Goal: Task Accomplishment & Management: Use online tool/utility

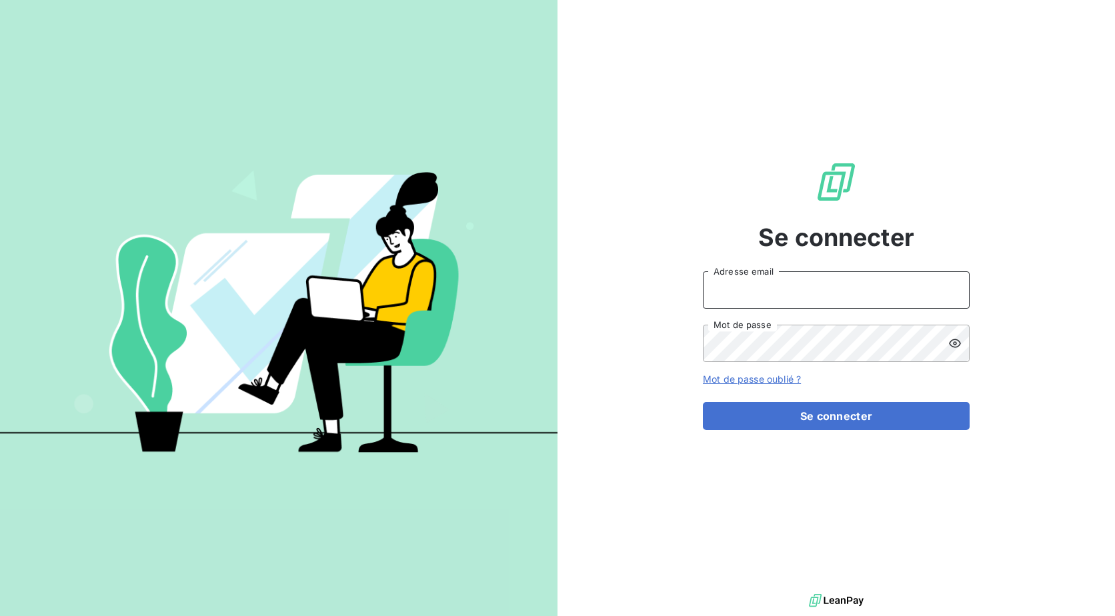
click at [750, 306] on input "Adresse email" at bounding box center [836, 289] width 267 height 37
type input "[EMAIL_ADDRESS][DOMAIN_NAME]"
click at [703, 402] on button "Se connecter" at bounding box center [836, 416] width 267 height 28
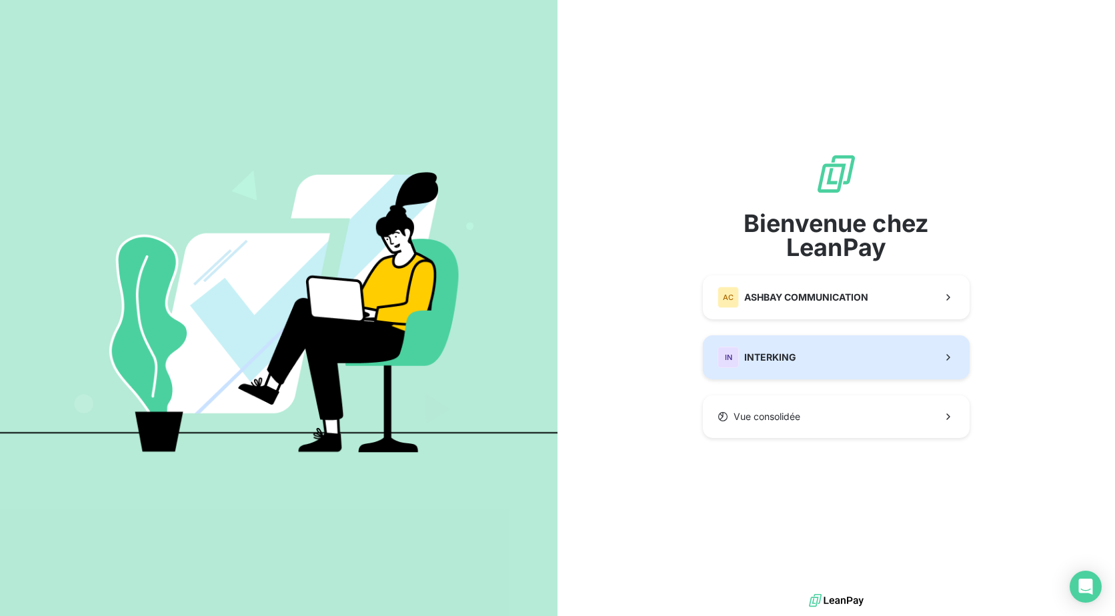
click at [755, 354] on span "INTERKING" at bounding box center [770, 357] width 52 height 13
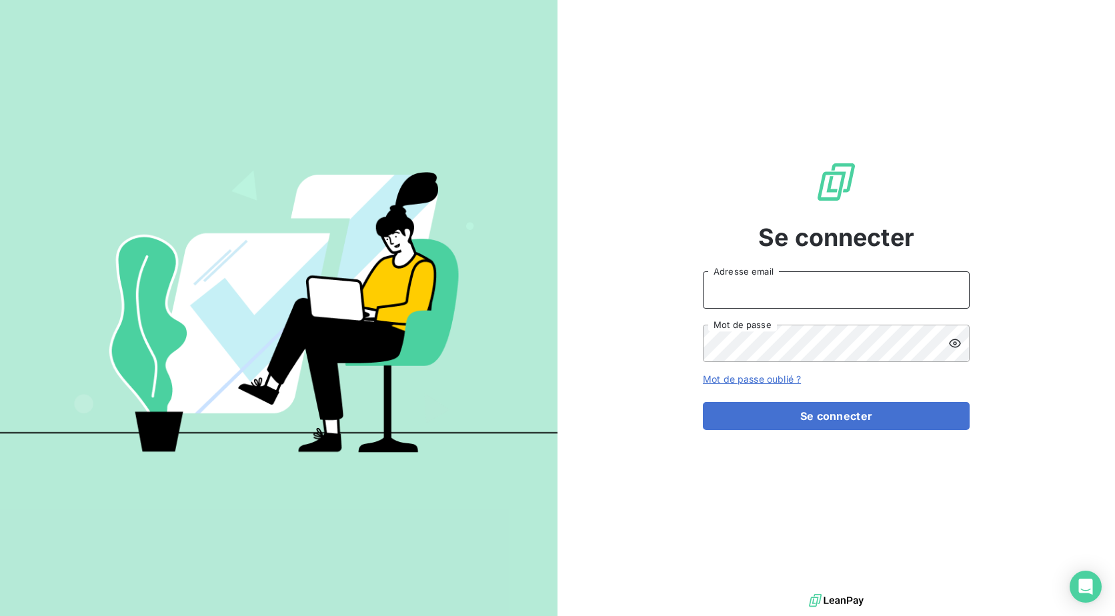
click at [748, 285] on input "Adresse email" at bounding box center [836, 289] width 267 height 37
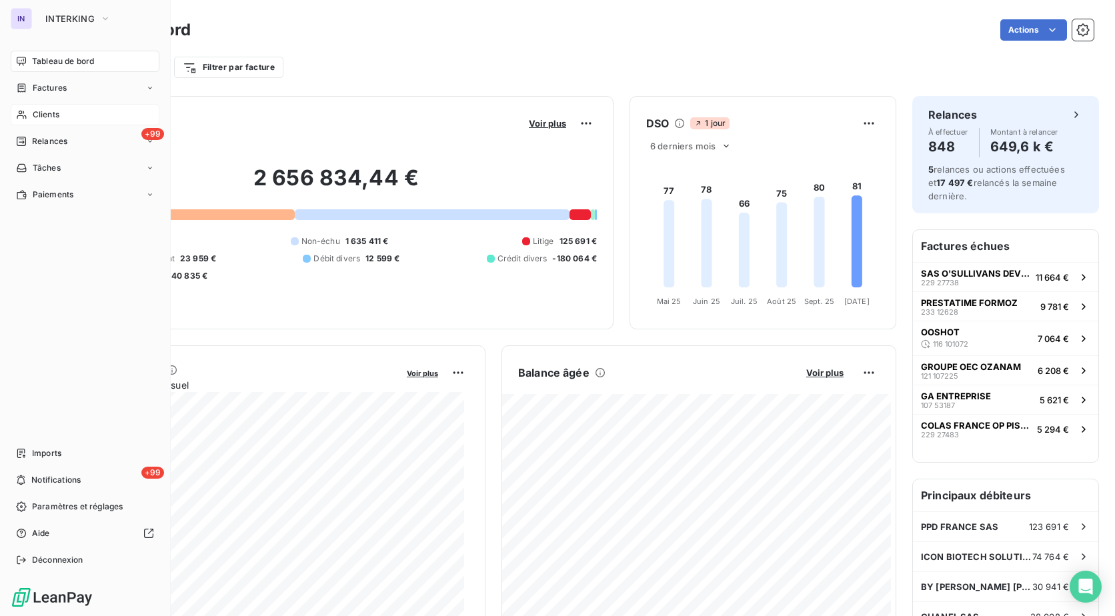
click at [51, 110] on span "Clients" at bounding box center [46, 115] width 27 height 12
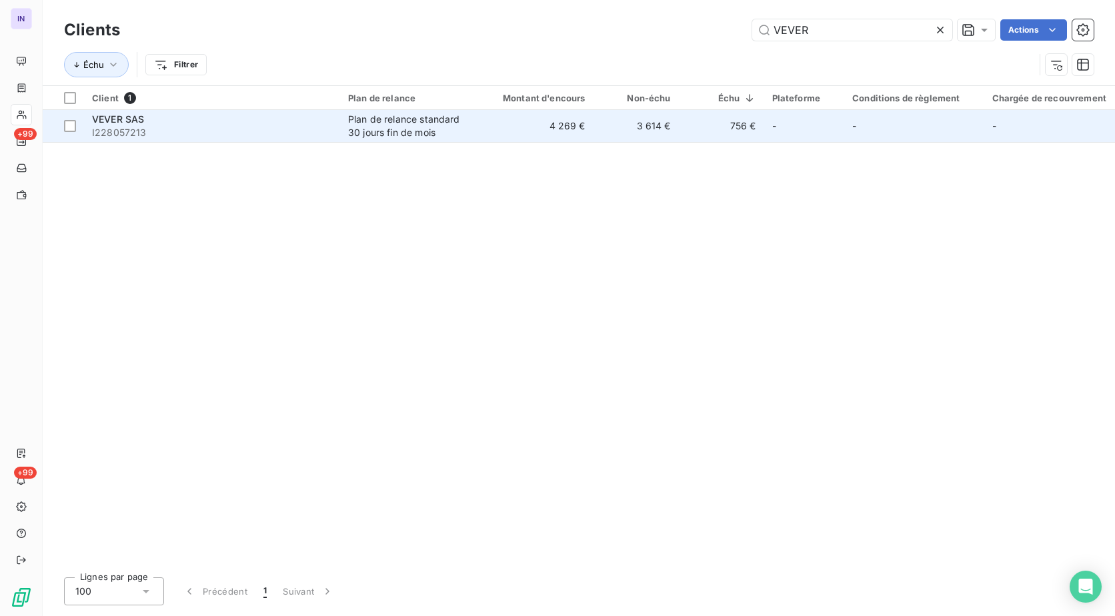
type input "VEVER"
click at [256, 128] on span "I228057213" at bounding box center [212, 132] width 240 height 13
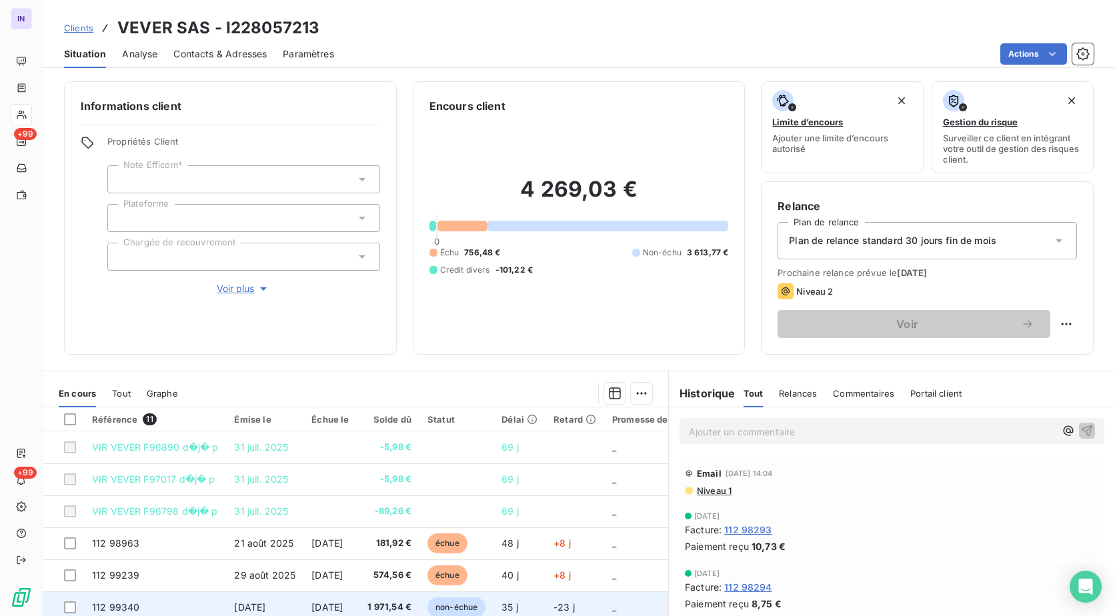
scroll to position [67, 0]
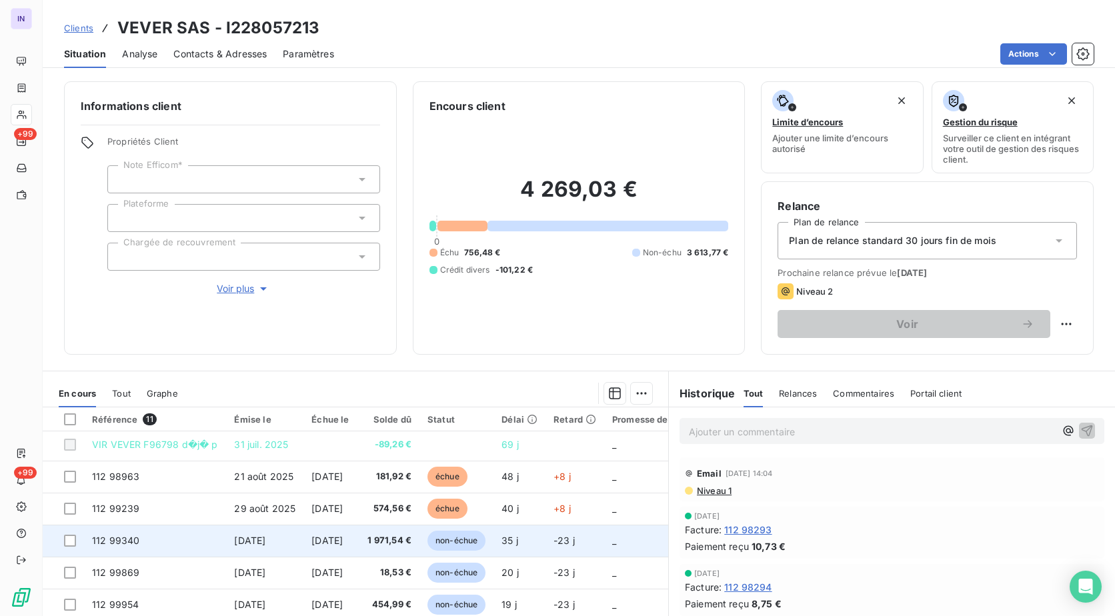
click at [319, 539] on span "[DATE]" at bounding box center [326, 540] width 31 height 11
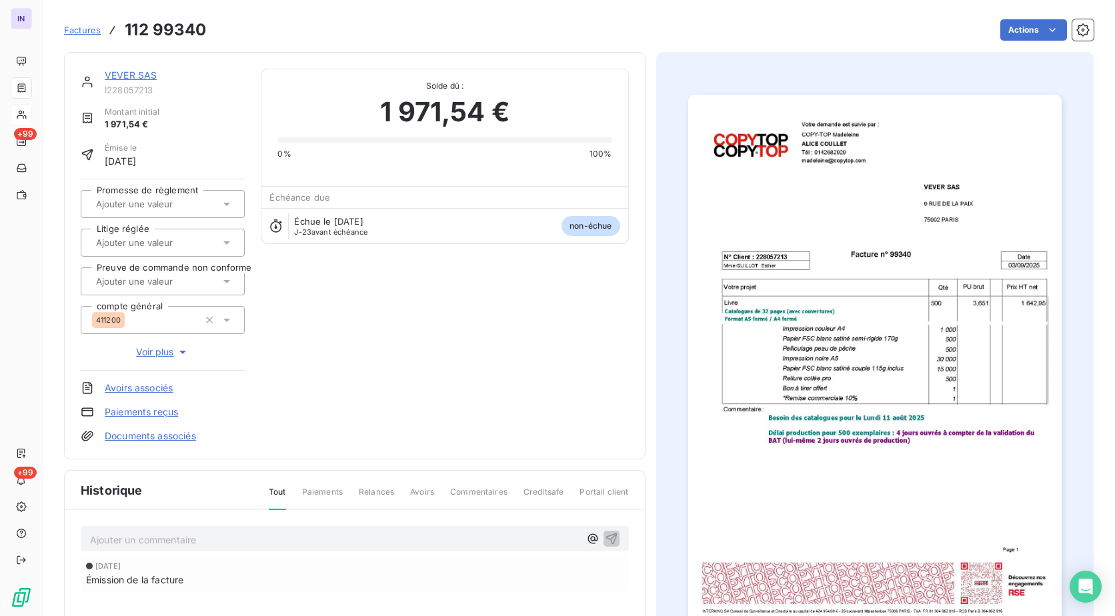
click at [135, 77] on link "VEVER SAS" at bounding box center [131, 74] width 52 height 11
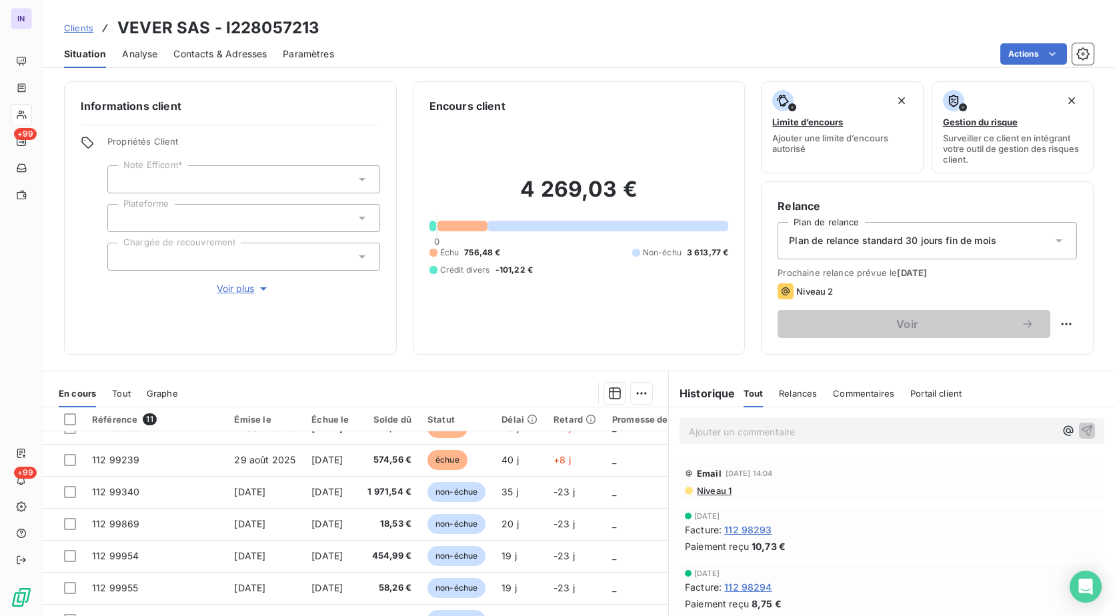
scroll to position [125, 0]
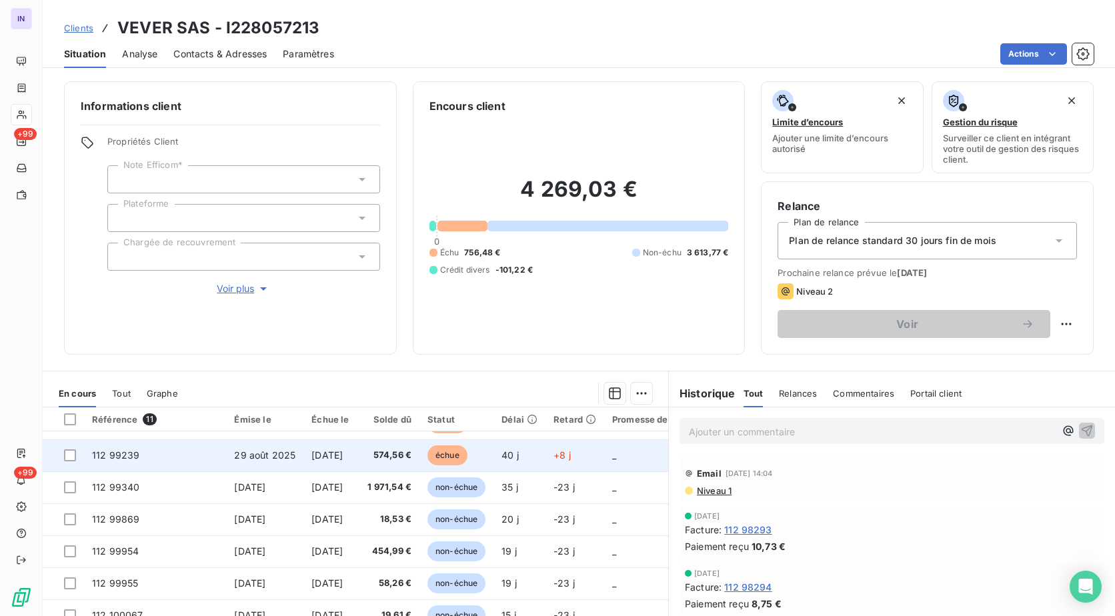
click at [393, 457] on td "574,56 €" at bounding box center [388, 455] width 63 height 32
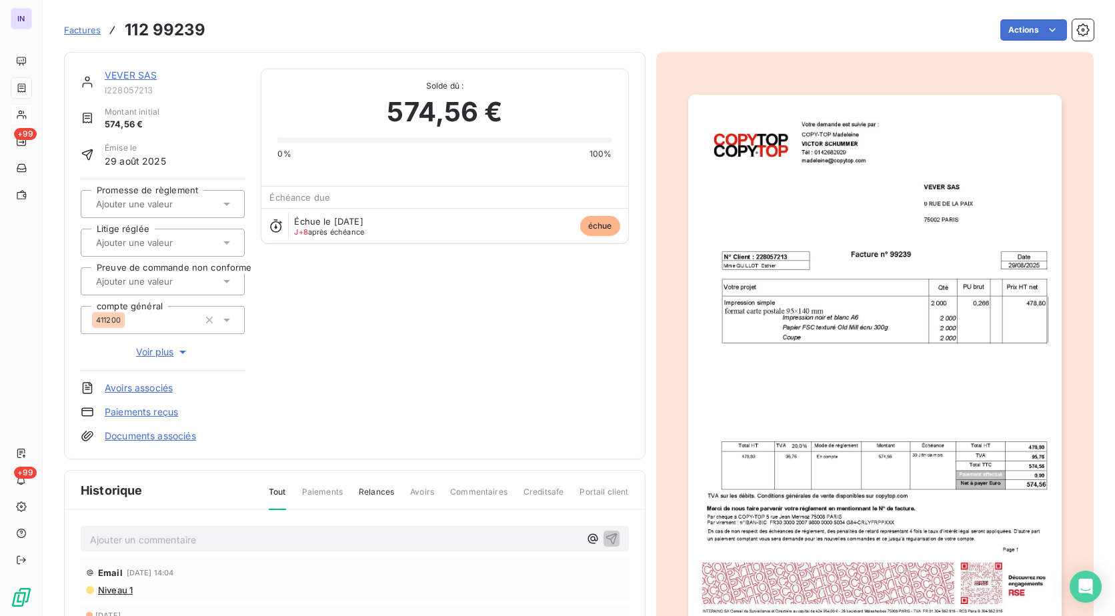
click at [1009, 49] on div "VEVER SAS I228057213 Montant initial 574,56 € Émise le 29 août 2025 Promesse de…" at bounding box center [579, 412] width 1030 height 736
click at [1006, 35] on html "IN +99 +99 Factures 112 99239 Actions VEVER SAS I228057213 Montant initial 574,…" at bounding box center [557, 308] width 1115 height 616
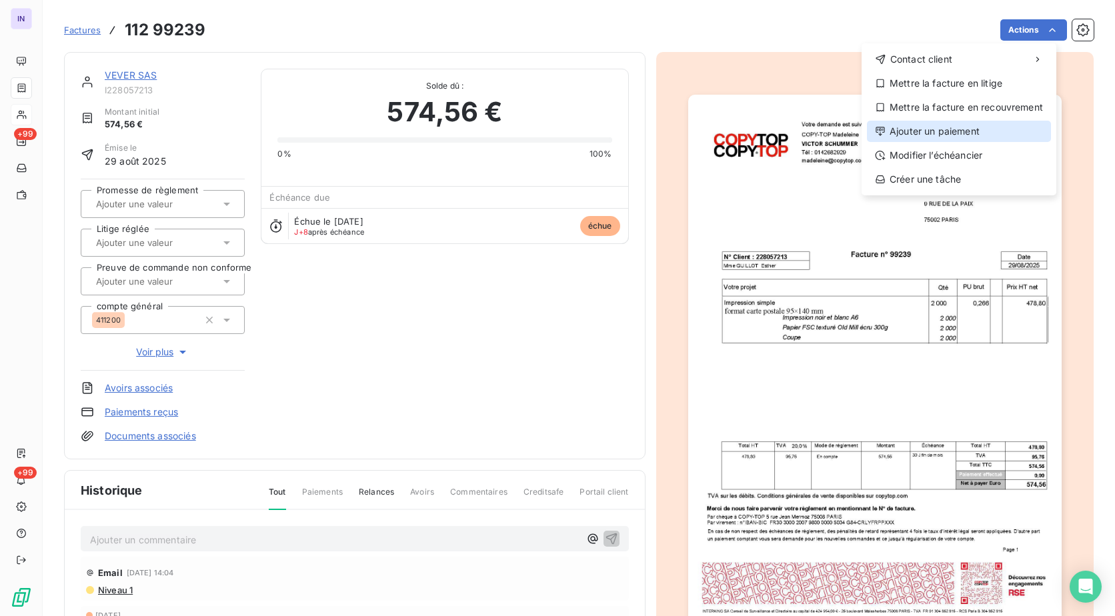
click at [931, 131] on div "Ajouter un paiement" at bounding box center [959, 131] width 184 height 21
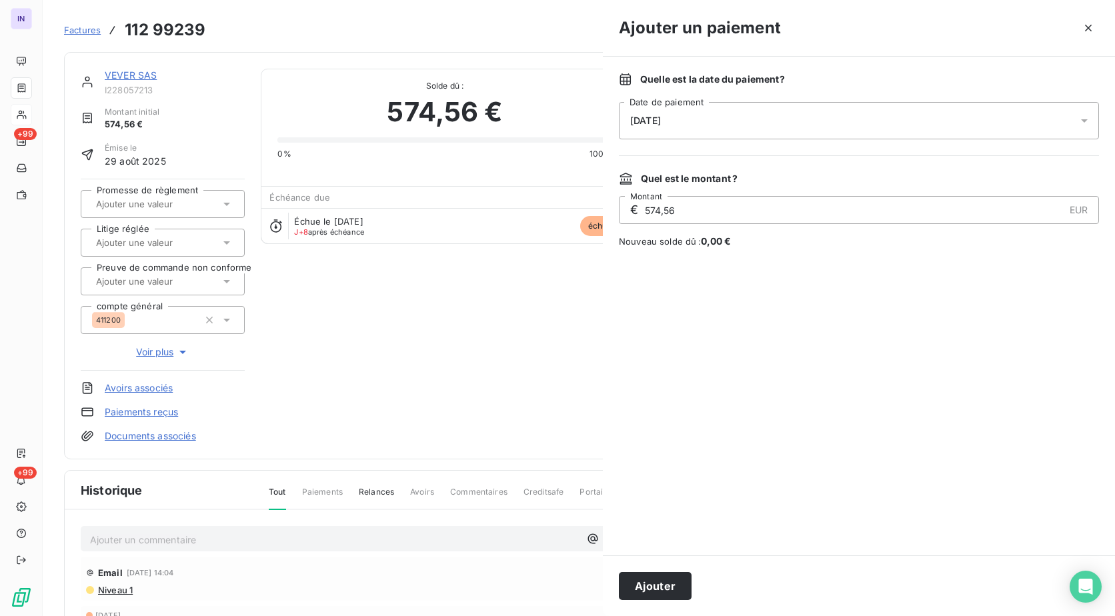
click at [797, 129] on div "[DATE]" at bounding box center [859, 120] width 480 height 37
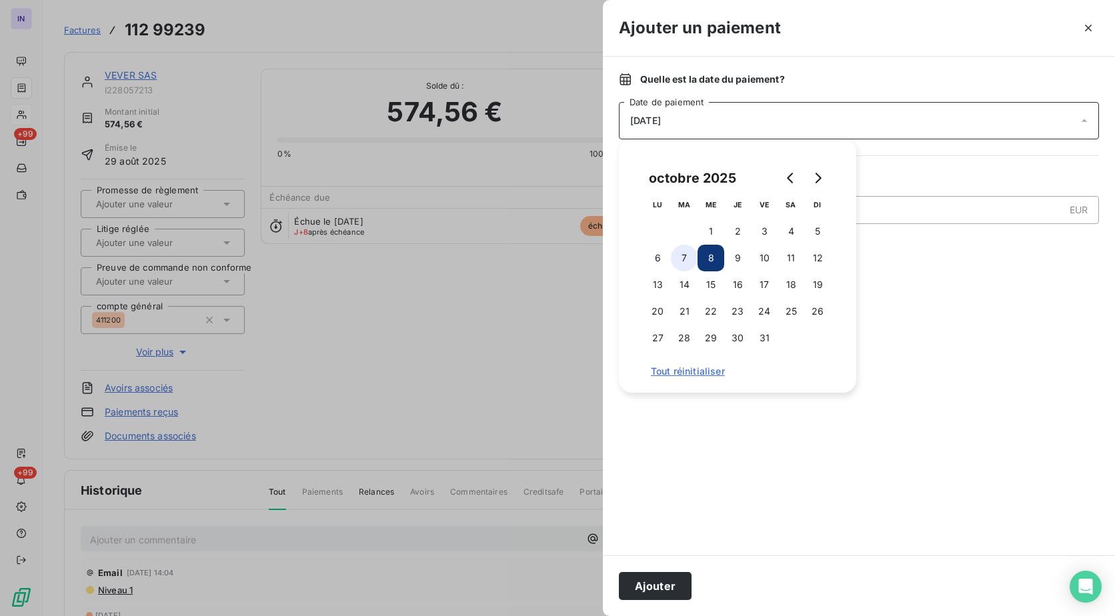
click at [687, 262] on button "7" at bounding box center [684, 258] width 27 height 27
click at [649, 576] on button "Ajouter" at bounding box center [655, 586] width 73 height 28
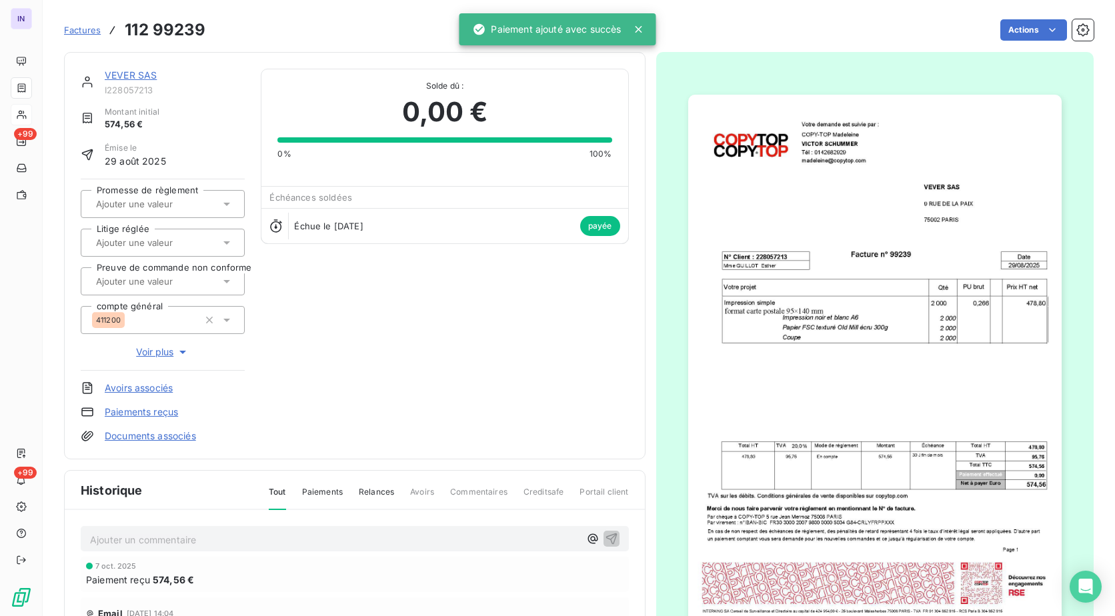
click at [137, 72] on link "VEVER SAS" at bounding box center [131, 74] width 52 height 11
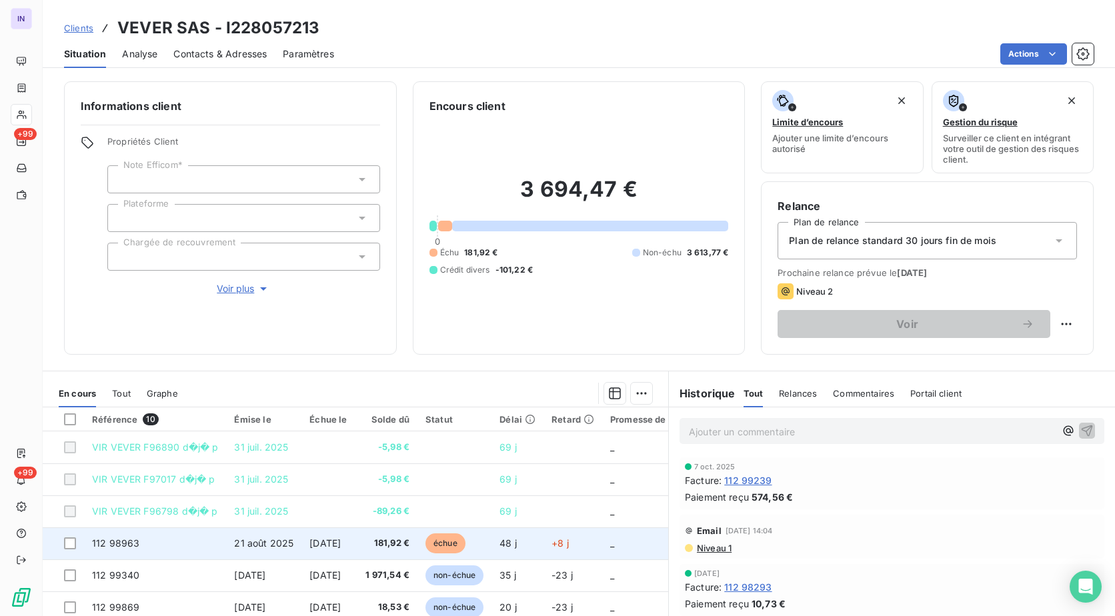
click at [234, 544] on span "21 août 2025" at bounding box center [263, 542] width 59 height 11
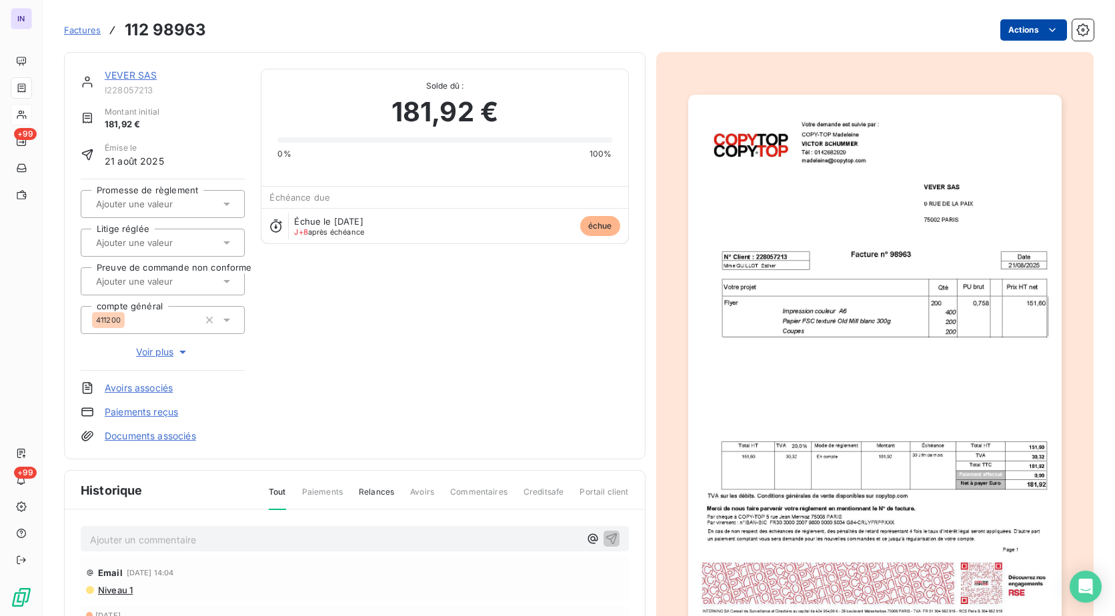
click at [997, 31] on html "IN +99 +99 Factures 112 98963 Actions VEVER SAS I228057213 Montant initial 181,…" at bounding box center [557, 308] width 1115 height 616
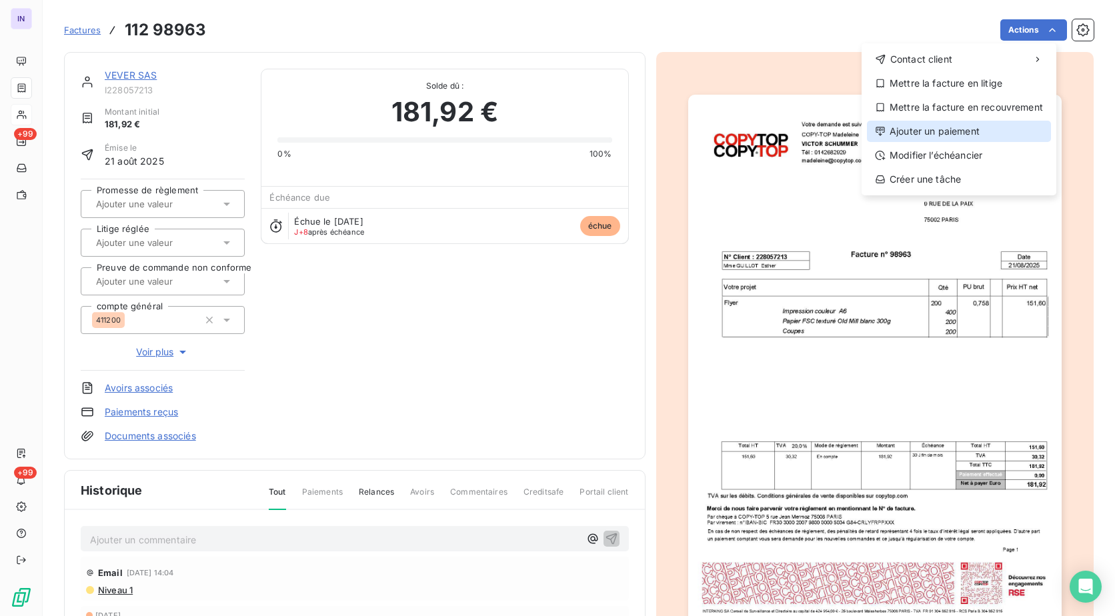
click at [928, 135] on div "Ajouter un paiement" at bounding box center [959, 131] width 184 height 21
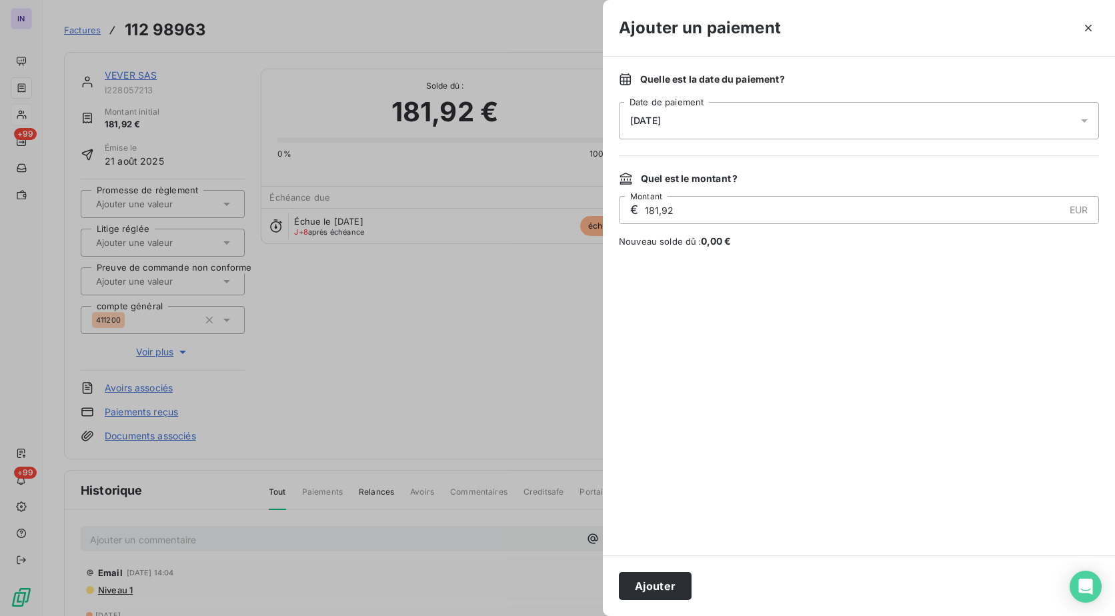
drag, startPoint x: 769, startPoint y: 125, endPoint x: 747, endPoint y: 128, distance: 22.2
click at [767, 125] on div "[DATE]" at bounding box center [859, 120] width 480 height 37
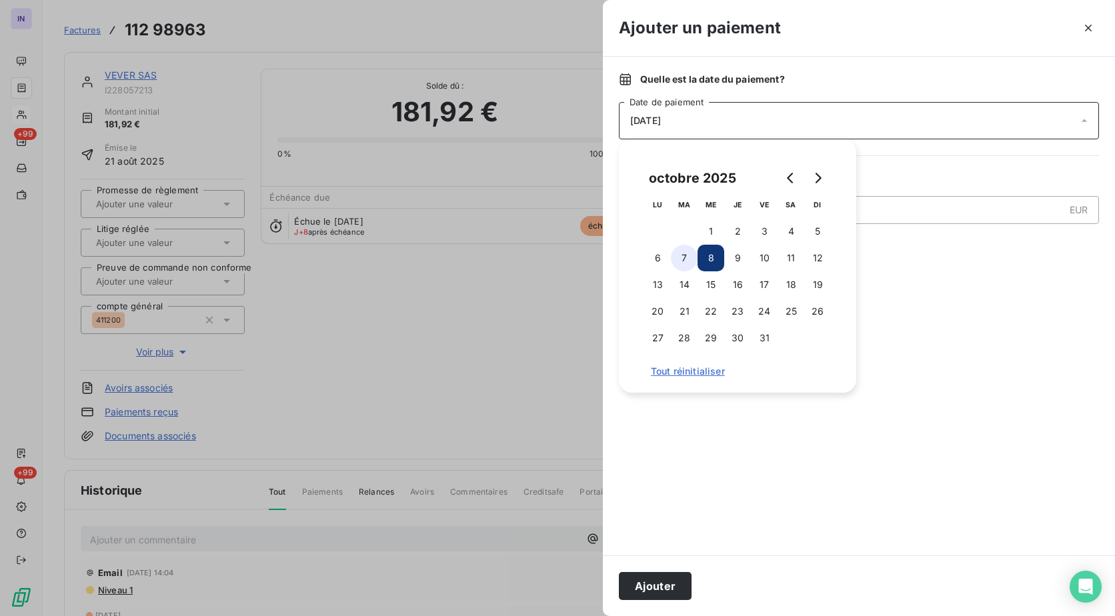
drag, startPoint x: 685, startPoint y: 260, endPoint x: 671, endPoint y: 300, distance: 42.4
click at [684, 260] on button "7" at bounding box center [684, 258] width 27 height 27
click at [654, 584] on button "Ajouter" at bounding box center [655, 586] width 73 height 28
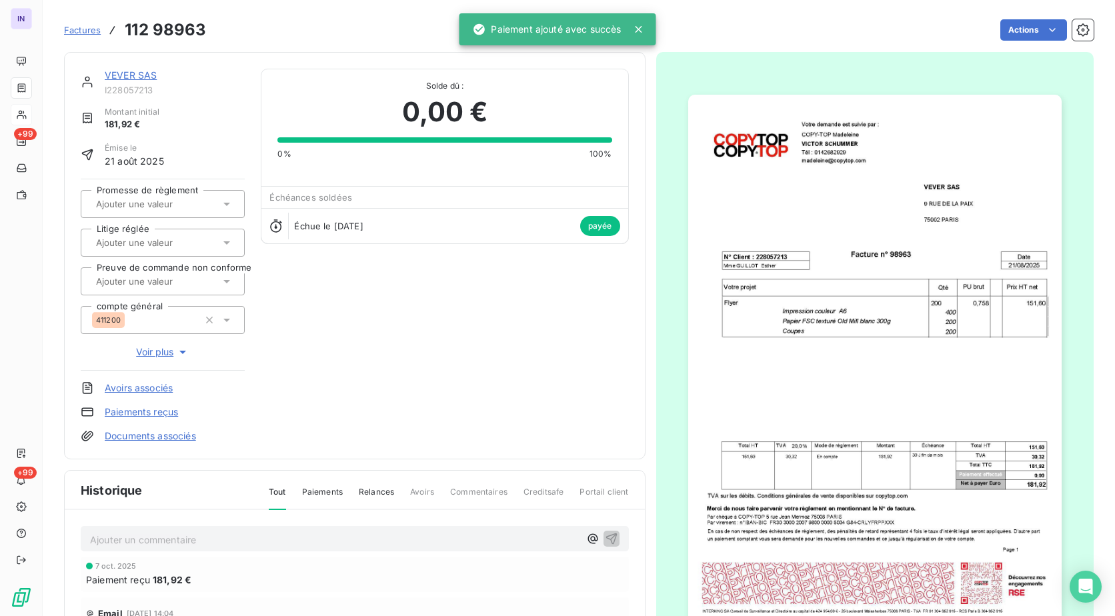
click at [143, 78] on link "VEVER SAS" at bounding box center [131, 74] width 52 height 11
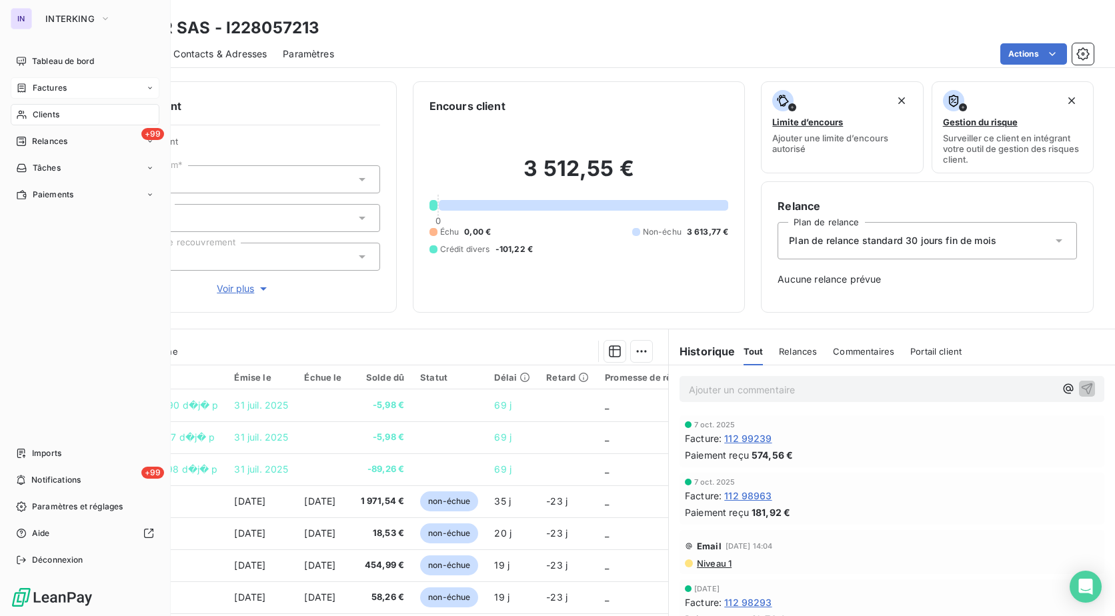
drag, startPoint x: 54, startPoint y: 85, endPoint x: 68, endPoint y: 83, distance: 14.3
click at [54, 85] on span "Factures" at bounding box center [50, 88] width 34 height 12
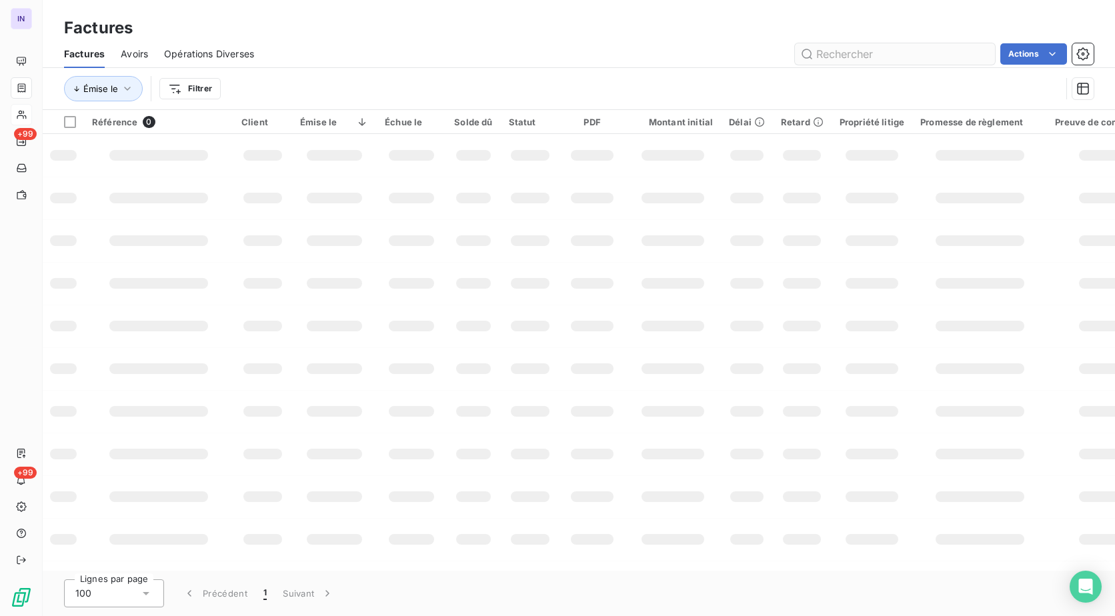
click at [900, 55] on input "text" at bounding box center [895, 53] width 200 height 21
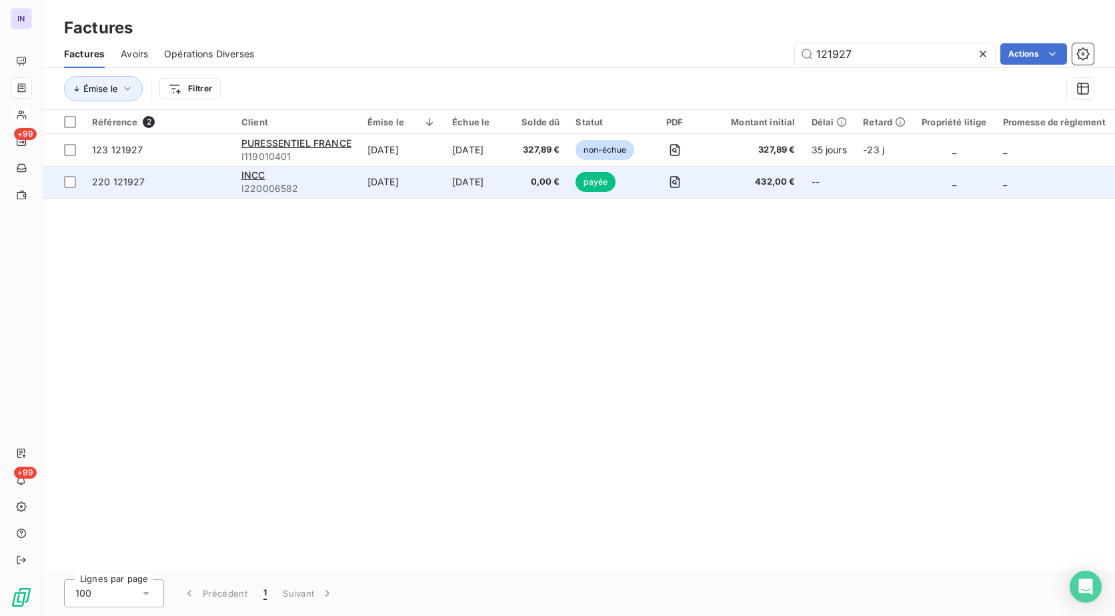
type input "121927"
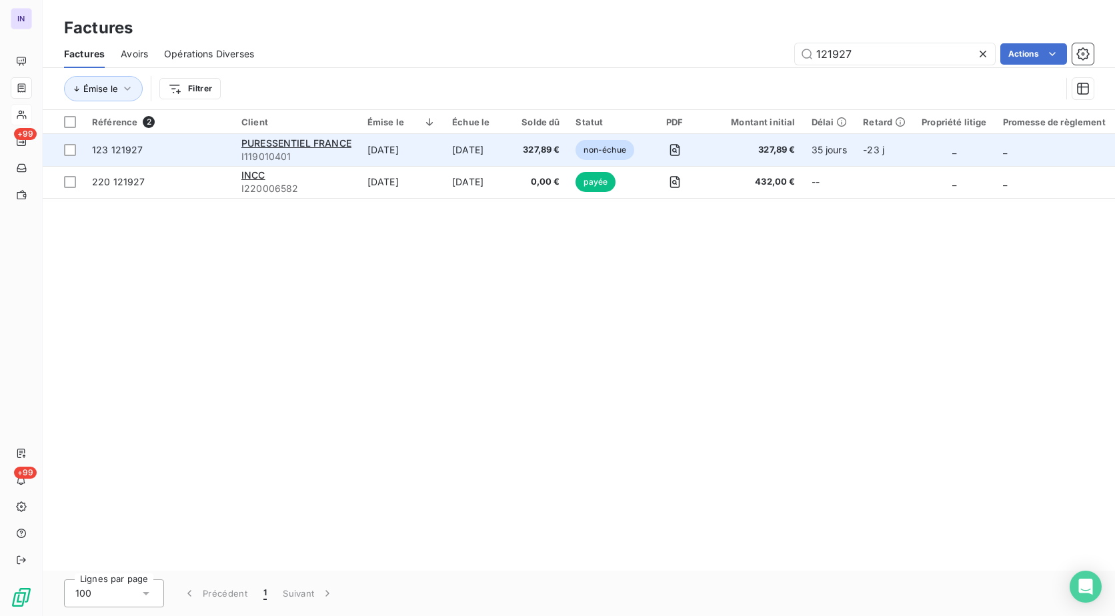
click at [479, 152] on td "[DATE]" at bounding box center [478, 150] width 69 height 32
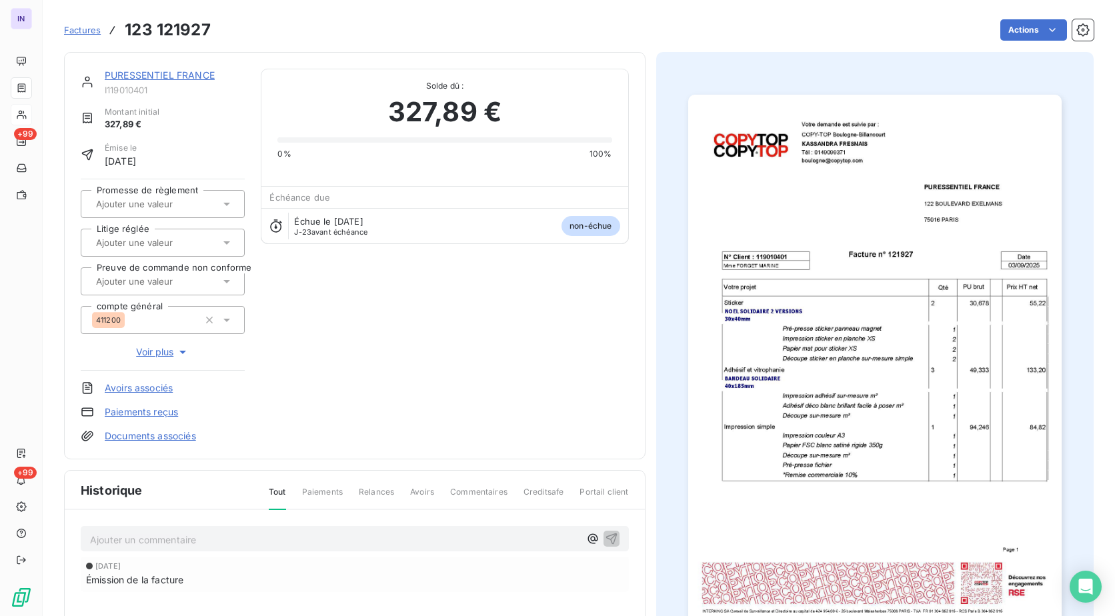
click at [988, 31] on div "Actions" at bounding box center [660, 29] width 867 height 21
click at [1016, 27] on html "IN +99 +99 Factures 123 121927 Actions PURESSENTIEL [GEOGRAPHIC_DATA] I11901040…" at bounding box center [557, 308] width 1115 height 616
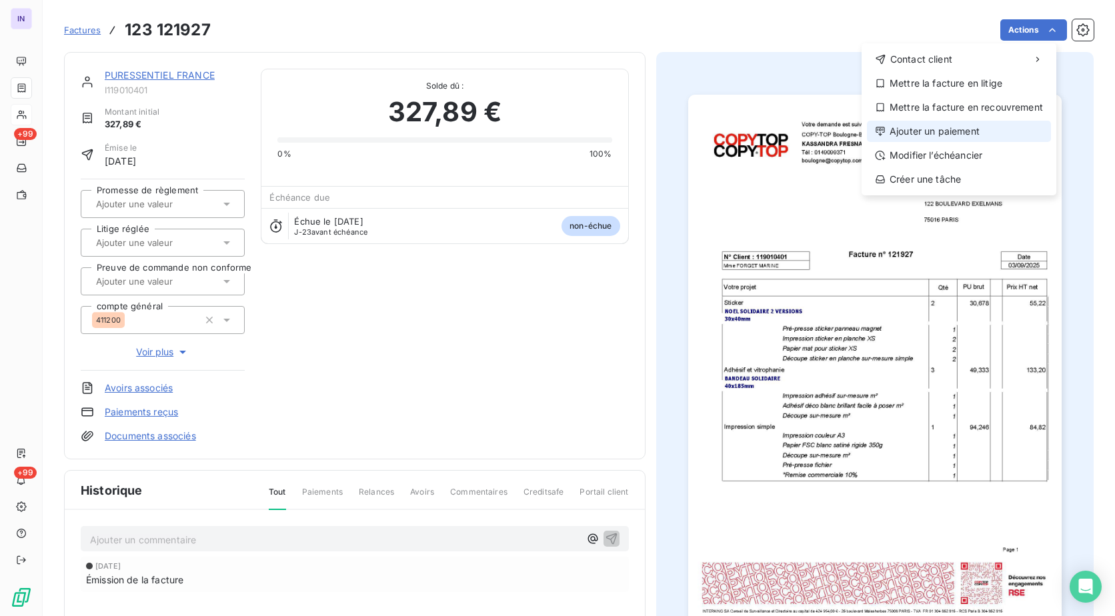
click at [967, 137] on div "Ajouter un paiement" at bounding box center [959, 131] width 184 height 21
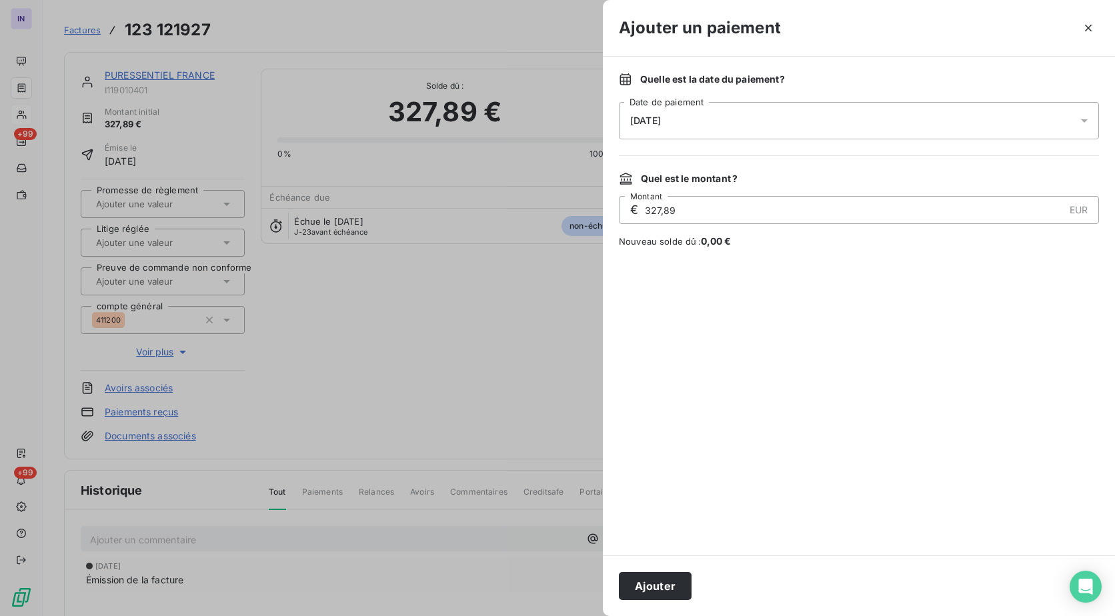
click at [758, 120] on div "[DATE]" at bounding box center [859, 120] width 480 height 37
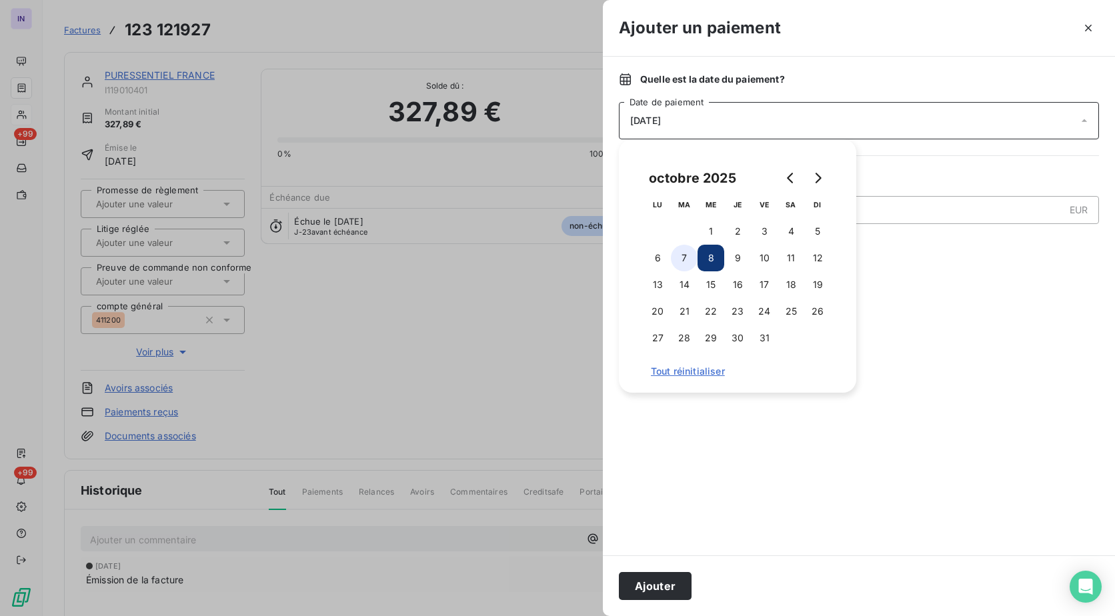
click at [678, 264] on button "7" at bounding box center [684, 258] width 27 height 27
click at [666, 580] on button "Ajouter" at bounding box center [655, 586] width 73 height 28
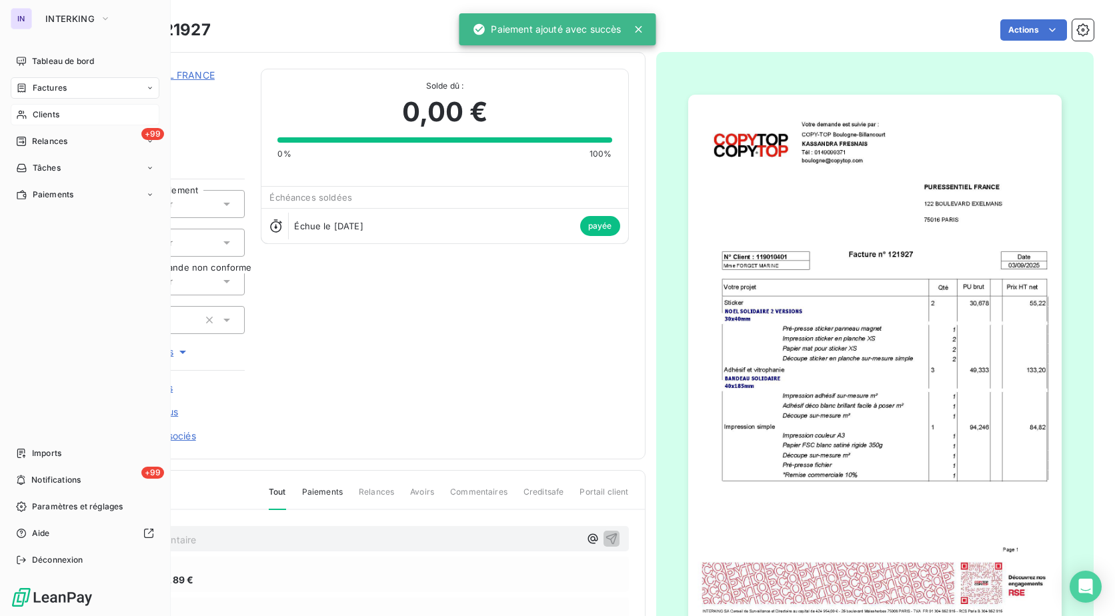
drag, startPoint x: 31, startPoint y: 87, endPoint x: 277, endPoint y: 91, distance: 246.7
click at [31, 87] on div "Factures" at bounding box center [41, 88] width 51 height 12
click at [52, 89] on span "Factures" at bounding box center [50, 88] width 34 height 12
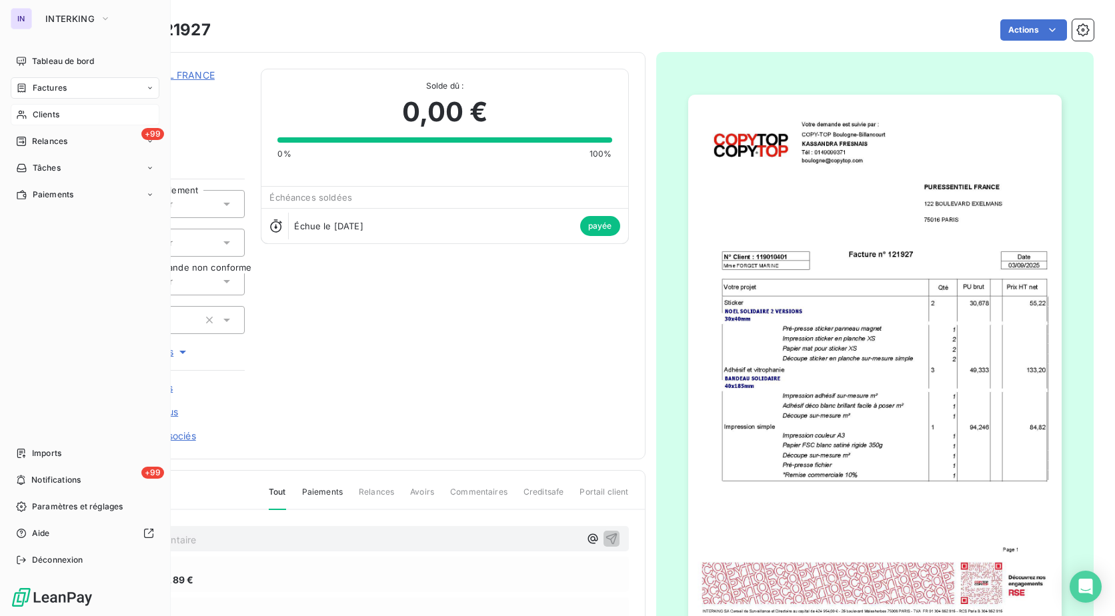
click at [59, 84] on span "Factures" at bounding box center [50, 88] width 34 height 12
click at [61, 111] on span "Factures" at bounding box center [49, 115] width 34 height 12
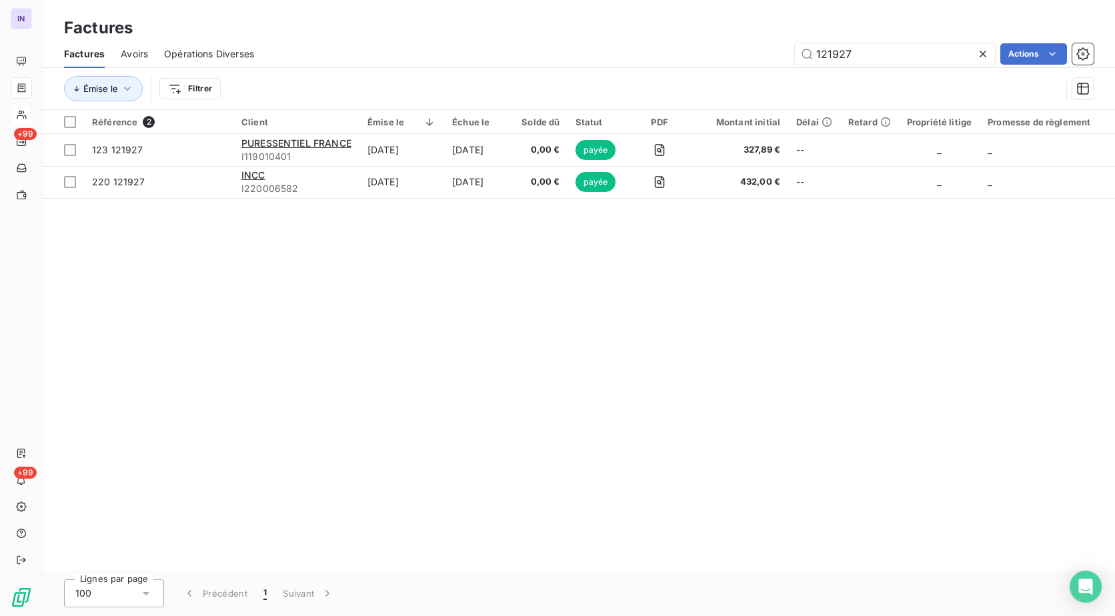
drag, startPoint x: 878, startPoint y: 57, endPoint x: 622, endPoint y: 55, distance: 256.1
click at [627, 70] on div "Factures Avoirs Opérations Diverses 121927 Actions Émise le Filtrer" at bounding box center [579, 74] width 1072 height 69
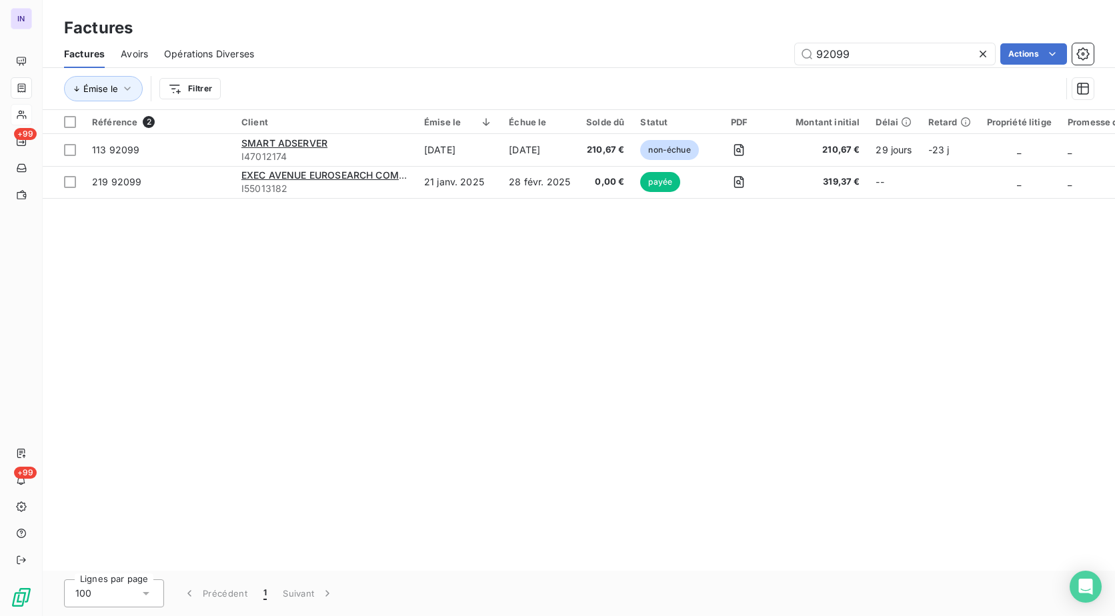
type input "92099"
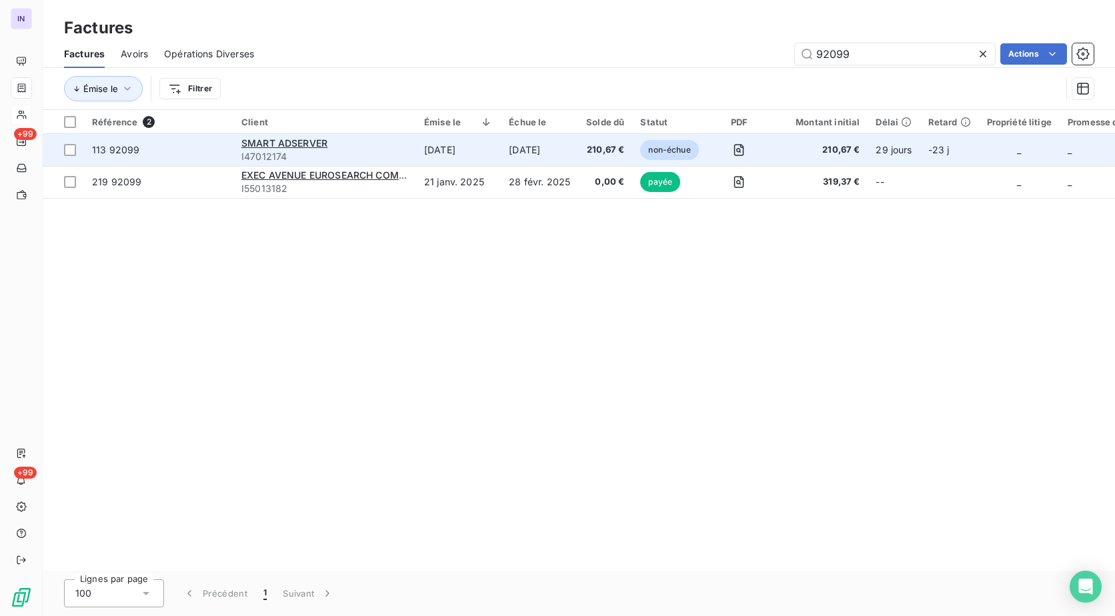
click at [451, 141] on td "[DATE]" at bounding box center [458, 150] width 85 height 32
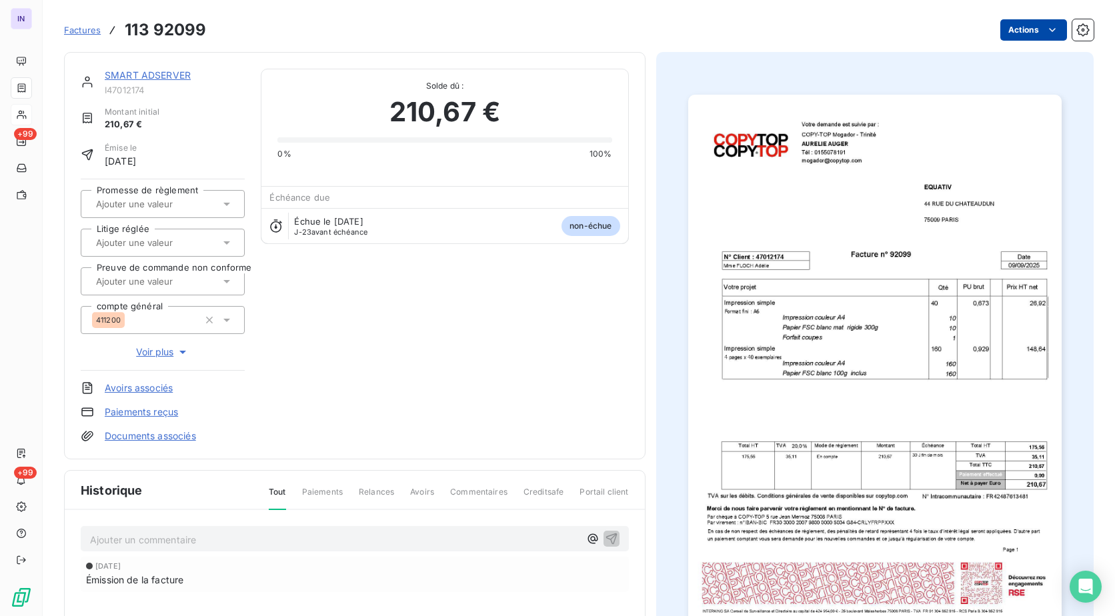
click at [994, 27] on html "IN +99 +99 Factures 113 92099 Actions SMART ADSERVER I47012174 Montant initial …" at bounding box center [557, 308] width 1115 height 616
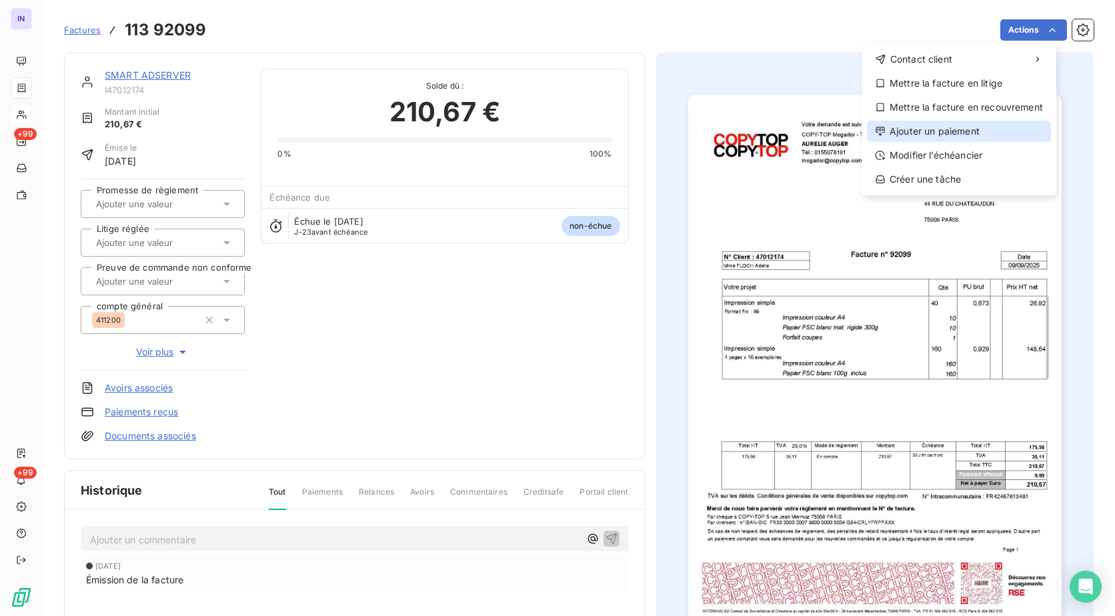
click at [945, 129] on div "Ajouter un paiement" at bounding box center [959, 131] width 184 height 21
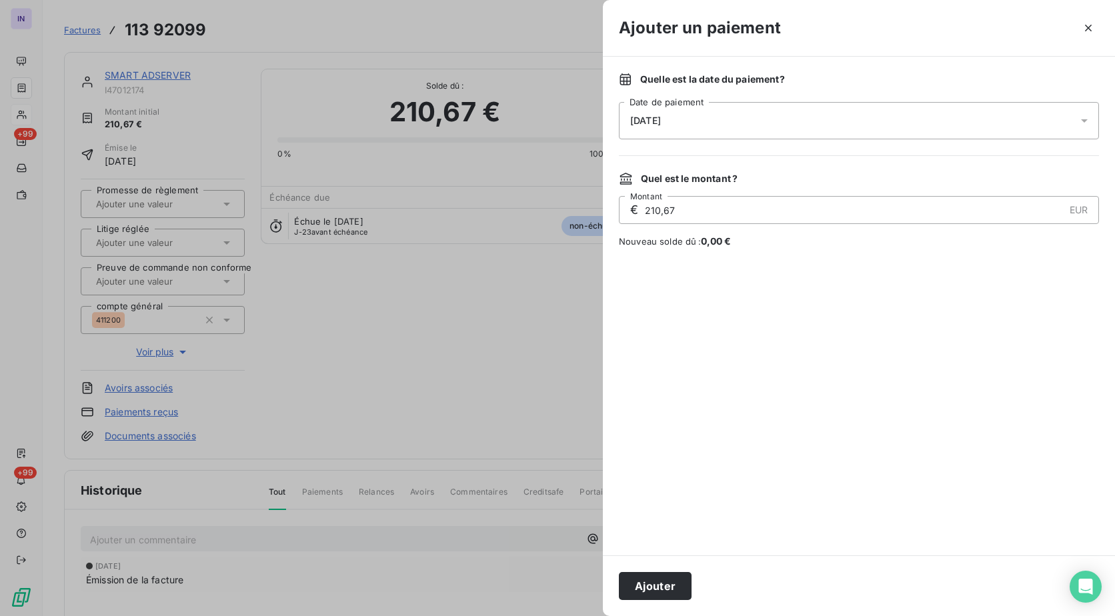
click at [765, 130] on div "[DATE]" at bounding box center [859, 120] width 480 height 37
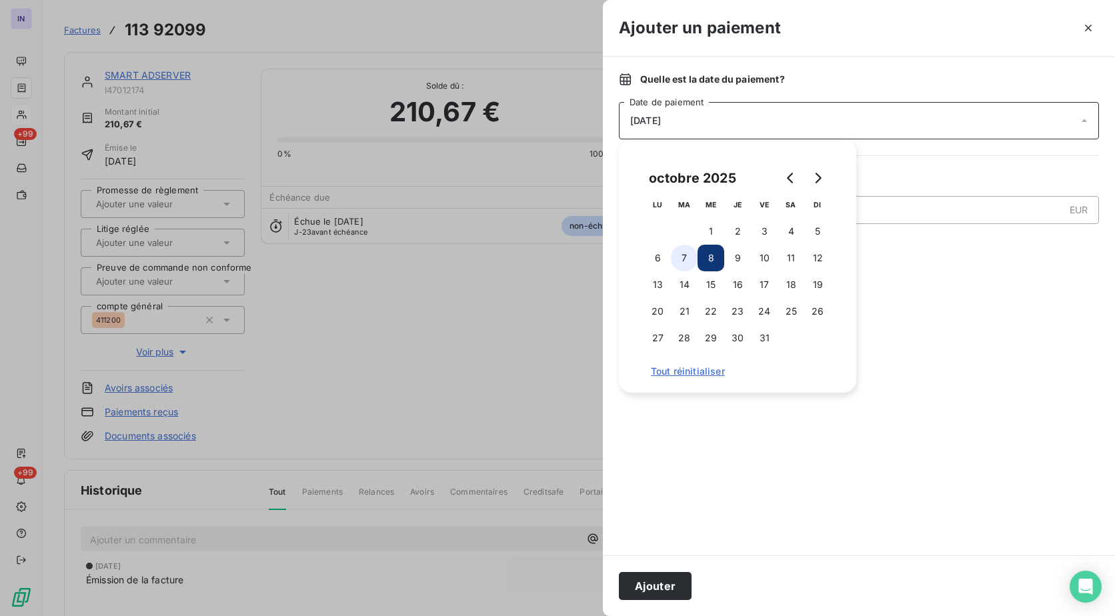
click at [682, 258] on button "7" at bounding box center [684, 258] width 27 height 27
click at [673, 583] on button "Ajouter" at bounding box center [655, 586] width 73 height 28
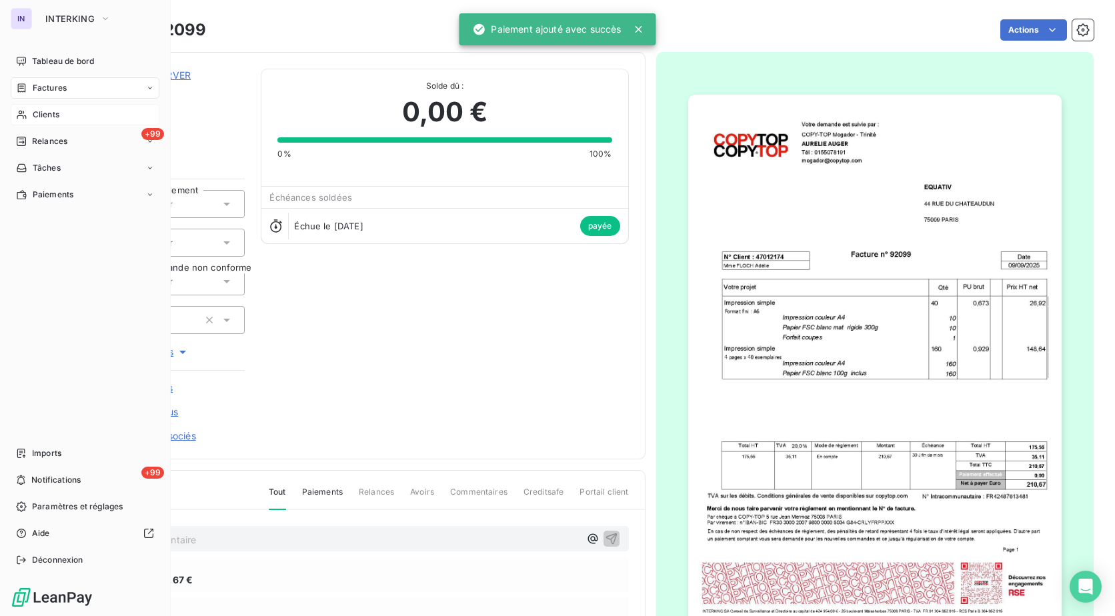
click at [31, 87] on div "Factures" at bounding box center [41, 88] width 51 height 12
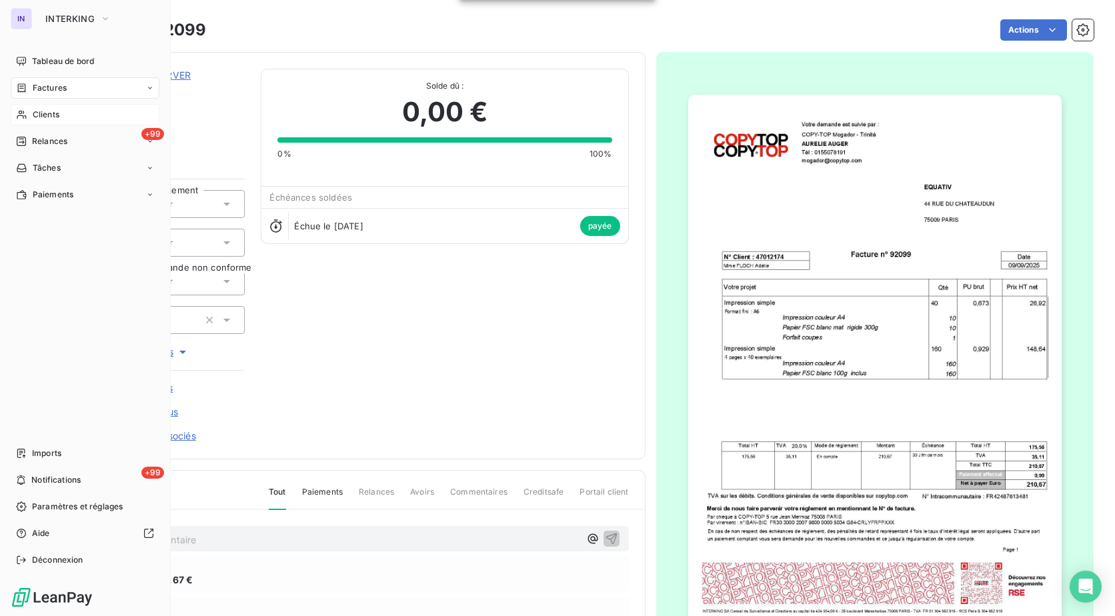
click at [41, 92] on span "Factures" at bounding box center [50, 88] width 34 height 12
click at [49, 107] on div "Factures" at bounding box center [93, 114] width 133 height 21
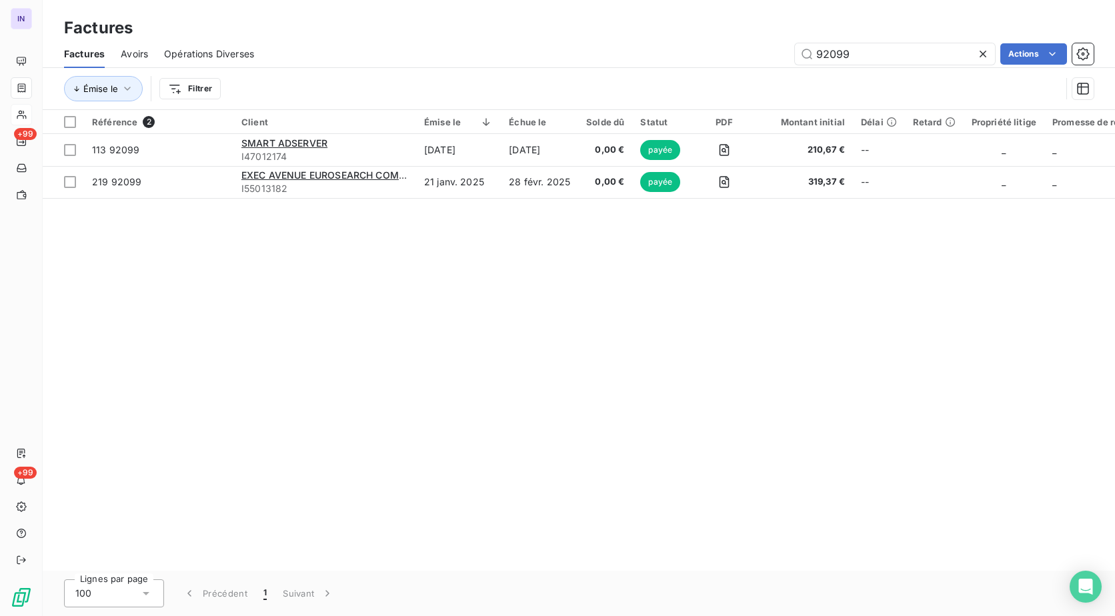
drag, startPoint x: 904, startPoint y: 57, endPoint x: 705, endPoint y: 49, distance: 198.9
click at [707, 50] on div "92099 Actions" at bounding box center [681, 53] width 823 height 21
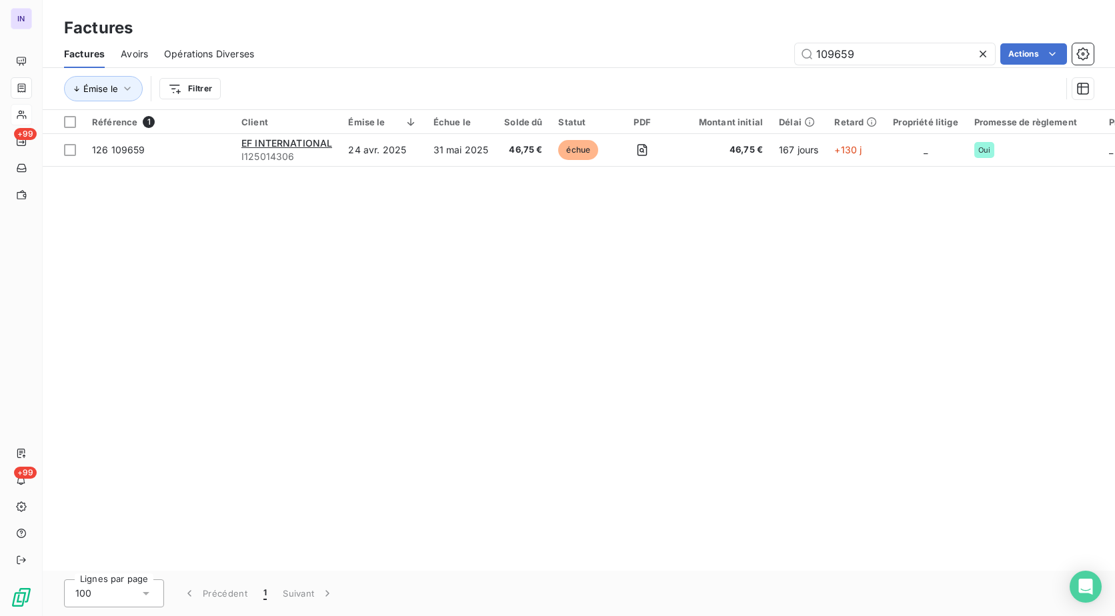
type input "109659"
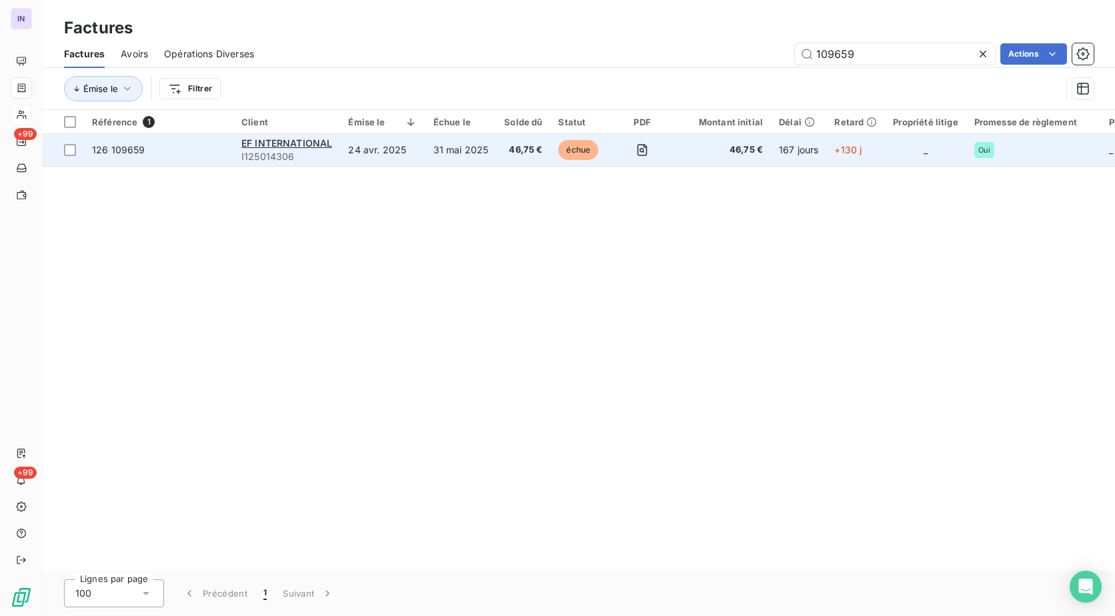
click at [417, 145] on td "24 avr. 2025" at bounding box center [382, 150] width 85 height 32
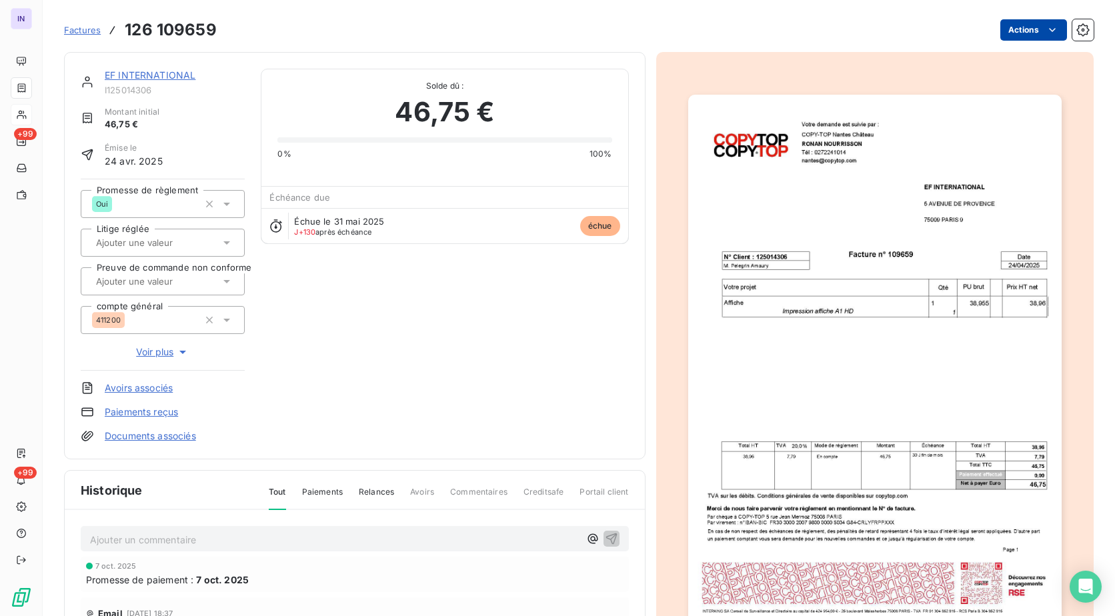
click at [1027, 29] on html "IN +99 +99 Factures 126 109659 Actions EF INTERNATIONAL I125014306 Montant init…" at bounding box center [557, 308] width 1115 height 616
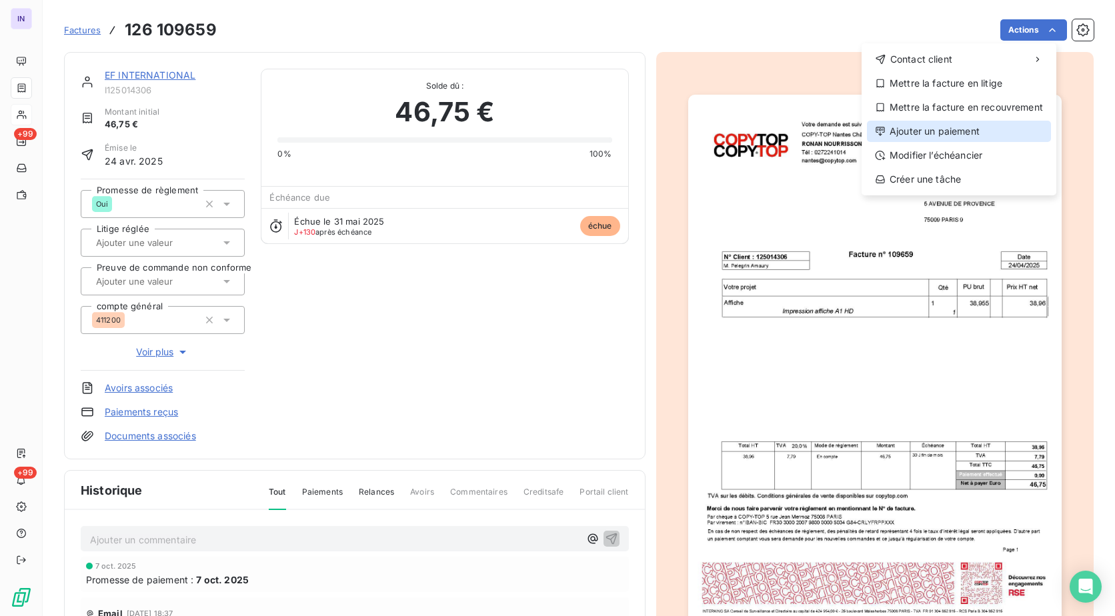
click at [942, 130] on div "Ajouter un paiement" at bounding box center [959, 131] width 184 height 21
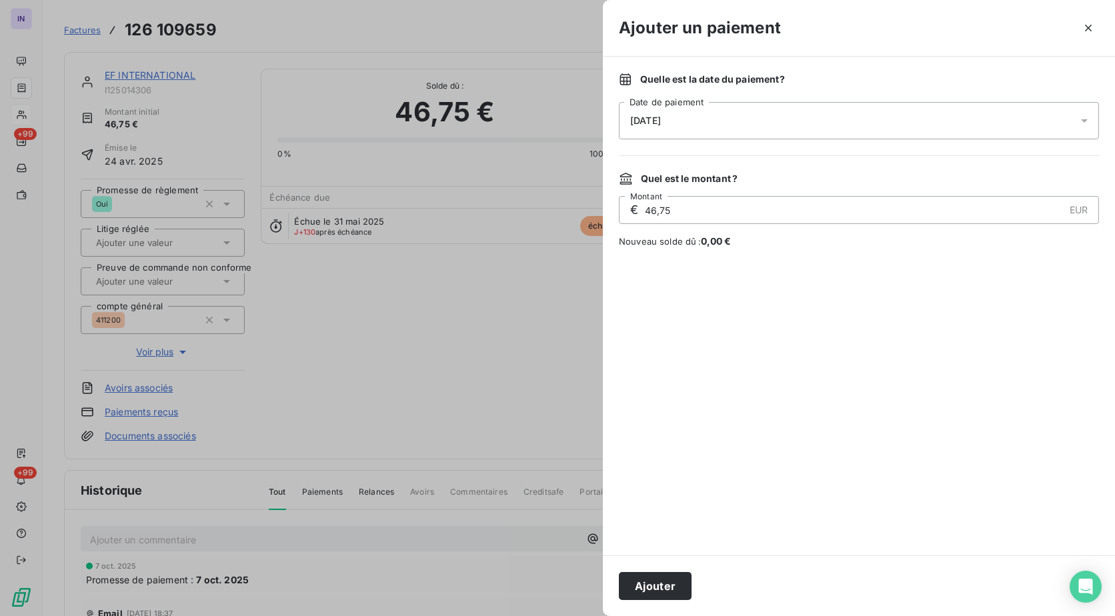
click at [714, 123] on div "[DATE]" at bounding box center [859, 120] width 480 height 37
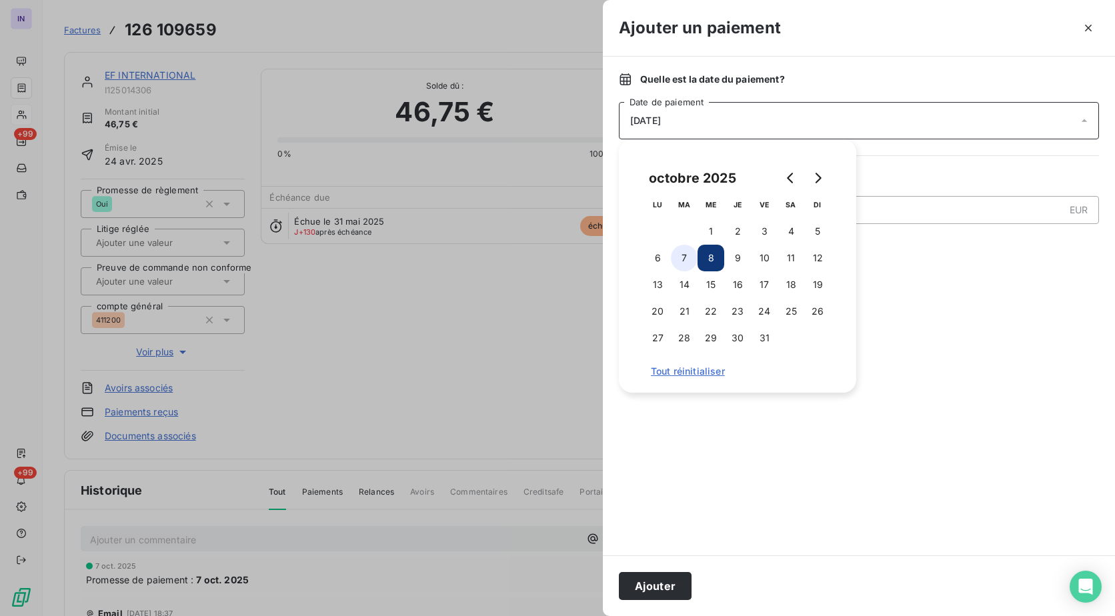
click at [677, 264] on button "7" at bounding box center [684, 258] width 27 height 27
click at [651, 579] on button "Ajouter" at bounding box center [655, 586] width 73 height 28
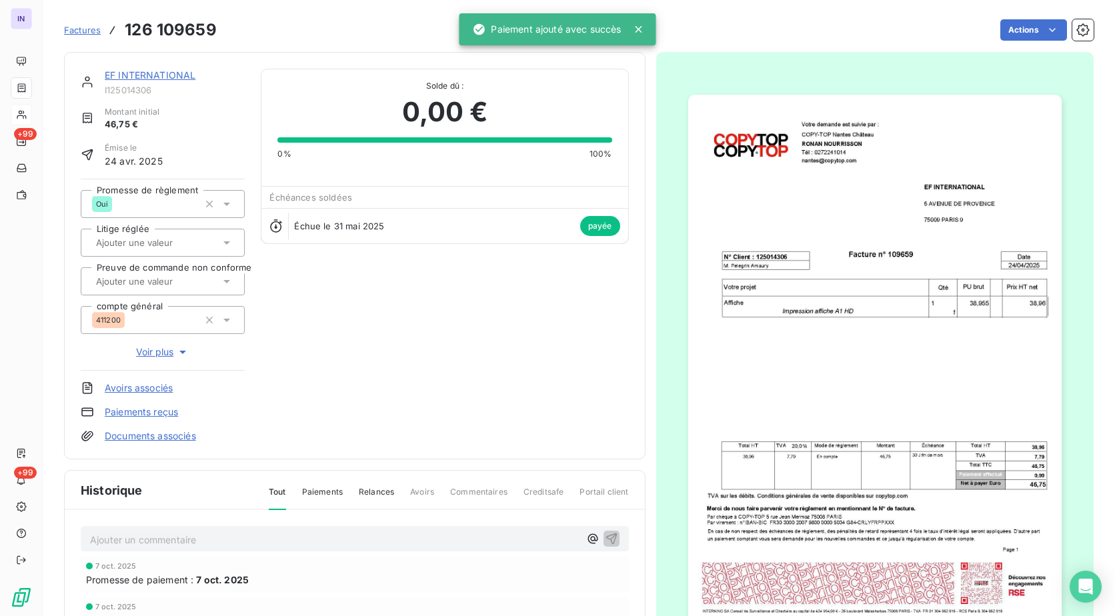
click at [166, 75] on link "EF INTERNATIONAL" at bounding box center [150, 74] width 91 height 11
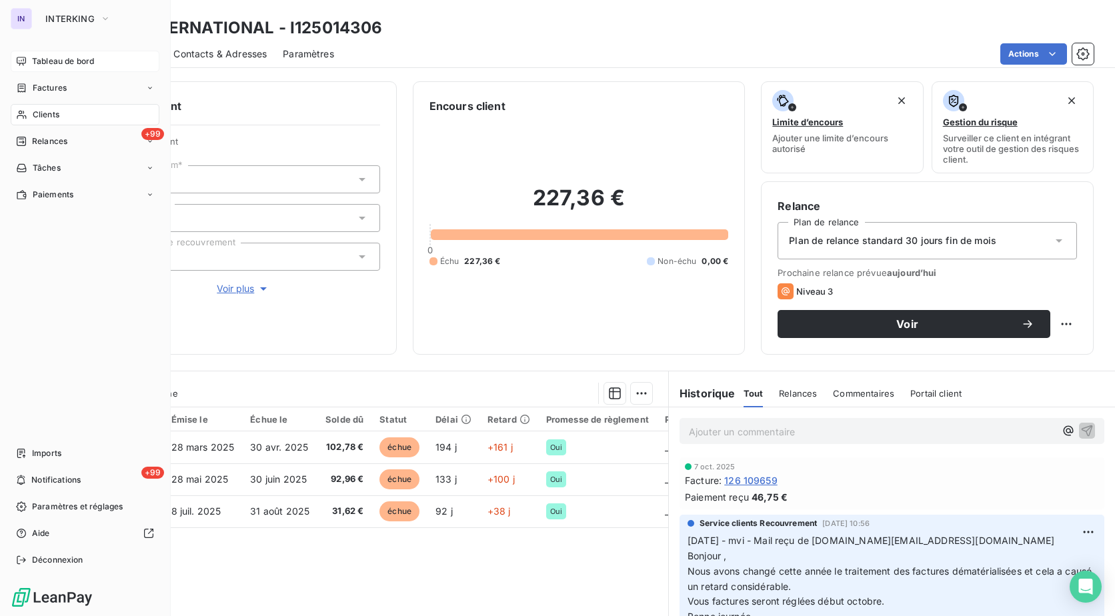
click at [45, 59] on span "Tableau de bord" at bounding box center [63, 61] width 62 height 12
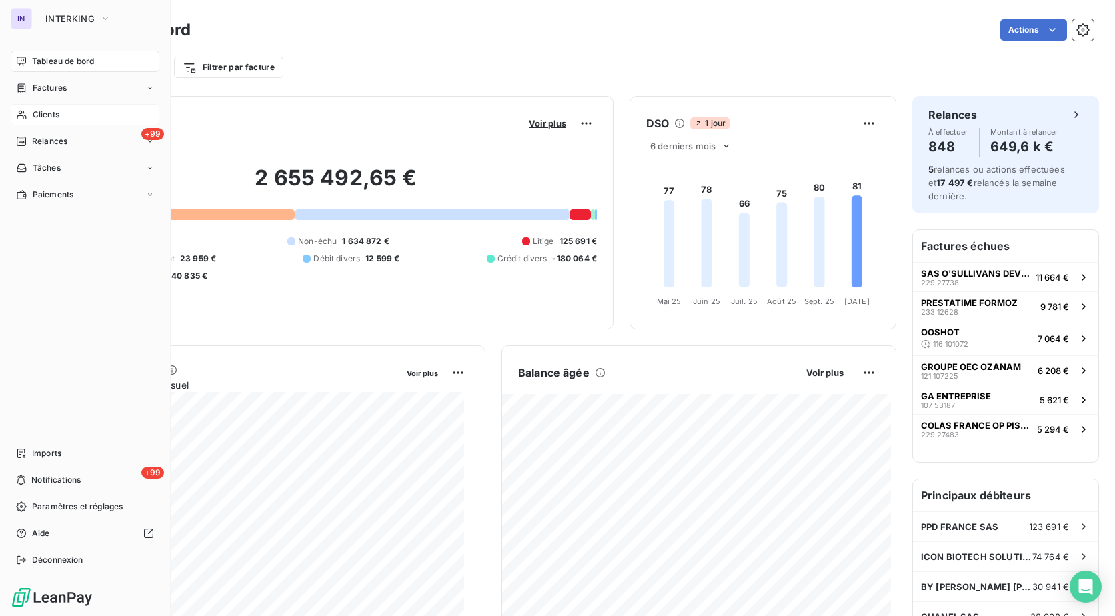
click at [35, 109] on span "Clients" at bounding box center [46, 115] width 27 height 12
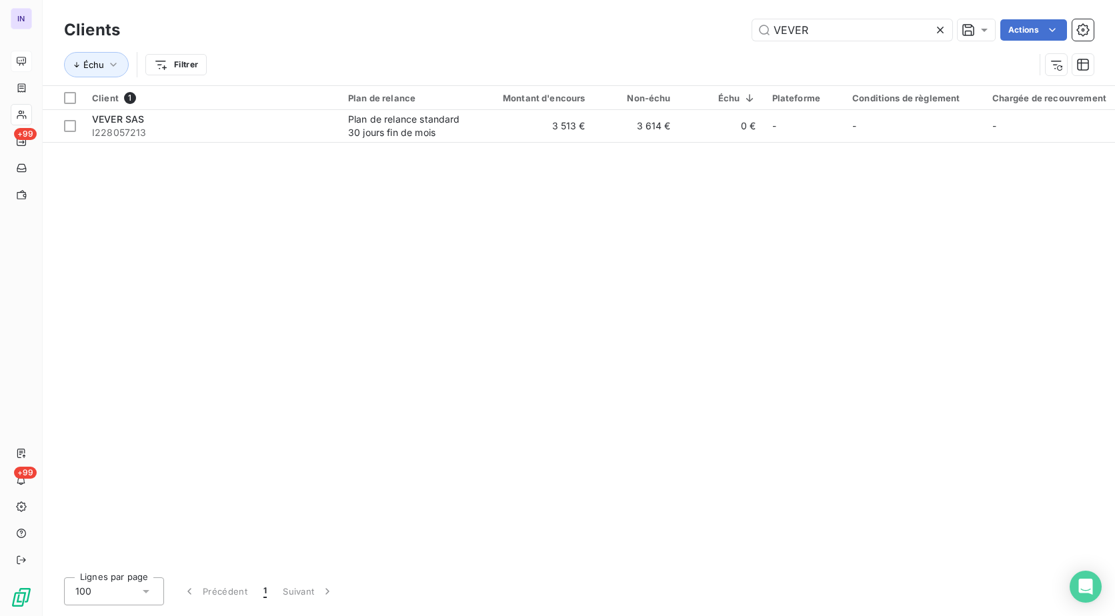
drag, startPoint x: 849, startPoint y: 34, endPoint x: 679, endPoint y: 19, distance: 170.7
click at [679, 19] on div "VEVER Actions" at bounding box center [614, 29] width 957 height 21
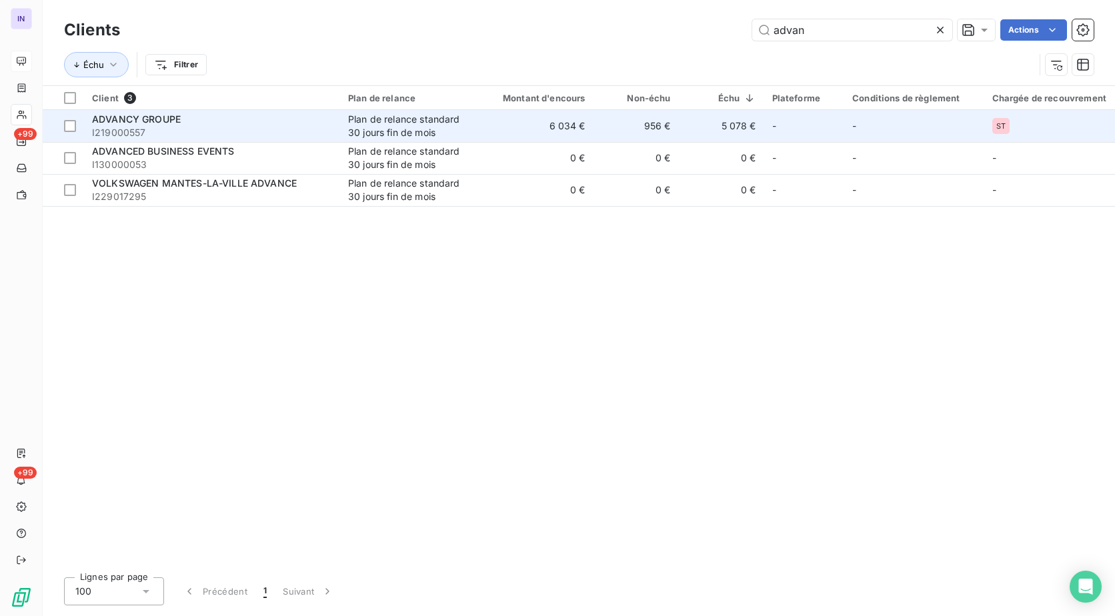
type input "advan"
click at [308, 126] on span "I219000557" at bounding box center [212, 132] width 240 height 13
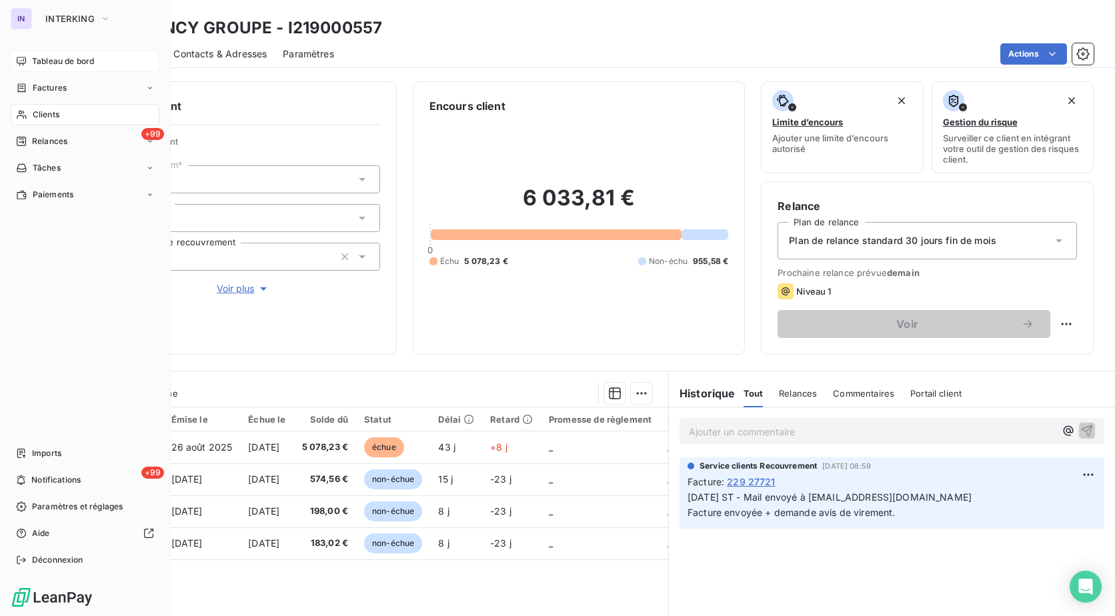
drag, startPoint x: 39, startPoint y: 117, endPoint x: 103, endPoint y: 106, distance: 65.7
click at [39, 117] on span "Clients" at bounding box center [46, 115] width 27 height 12
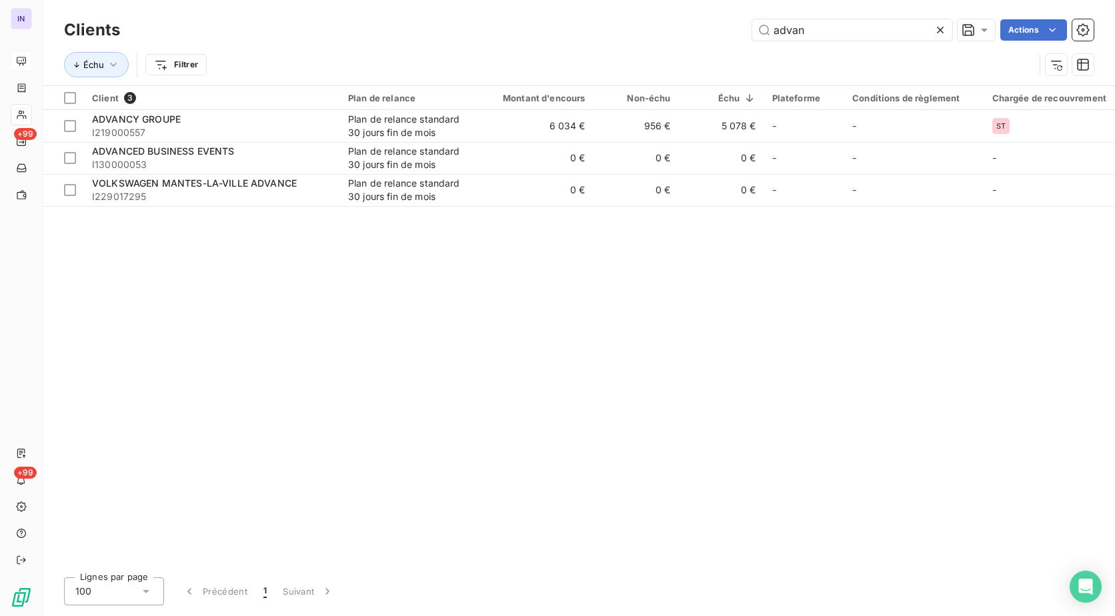
drag, startPoint x: 827, startPoint y: 31, endPoint x: 622, endPoint y: 32, distance: 205.4
click at [622, 32] on div "advan Actions" at bounding box center [614, 29] width 957 height 21
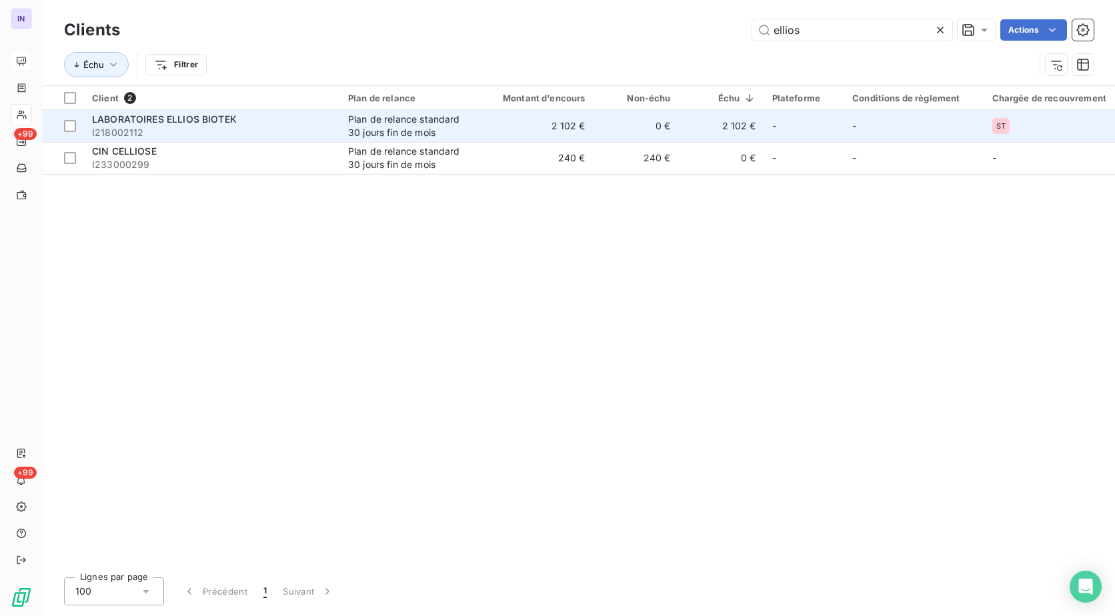
type input "ellios"
click at [301, 123] on div "LABORATOIRES ELLIOS BIOTEK" at bounding box center [212, 119] width 240 height 13
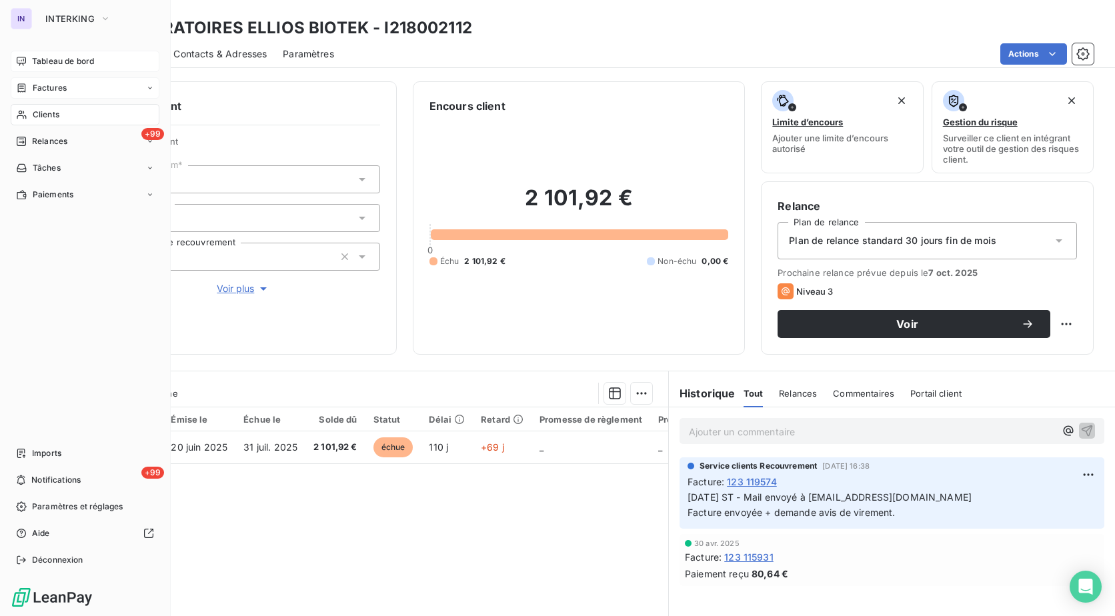
click at [53, 91] on span "Factures" at bounding box center [50, 88] width 34 height 12
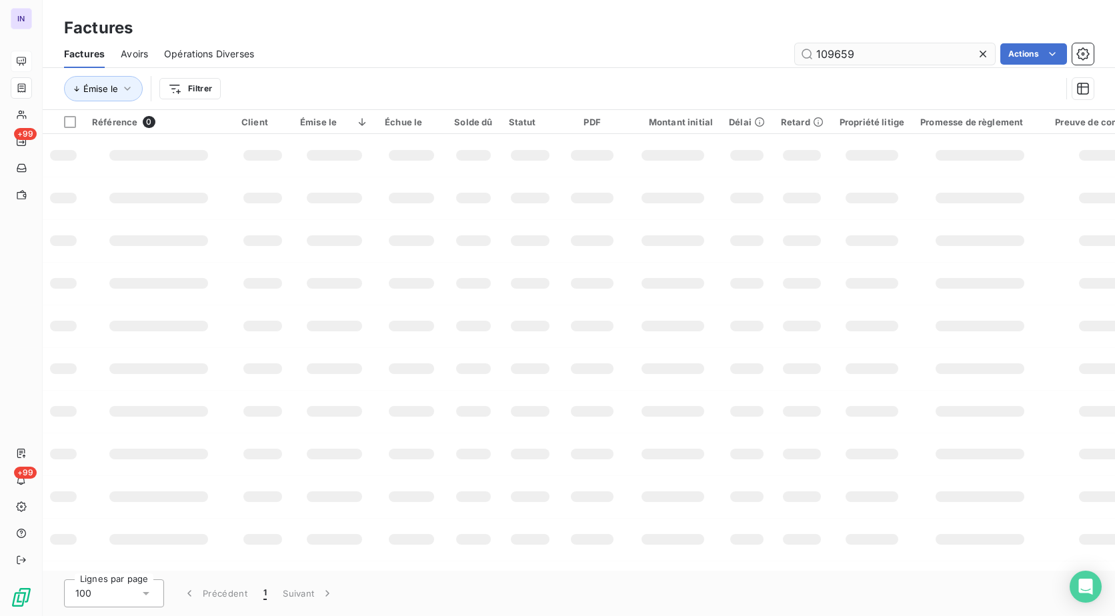
drag, startPoint x: 883, startPoint y: 57, endPoint x: 805, endPoint y: 49, distance: 78.4
click at [805, 49] on input "109659" at bounding box center [895, 53] width 200 height 21
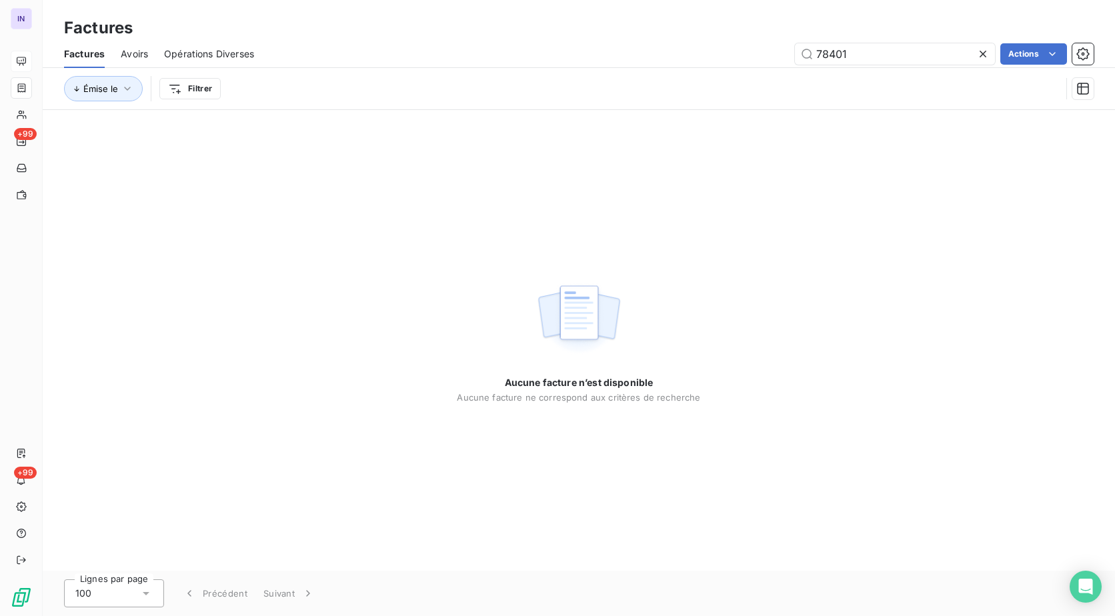
type input "78401"
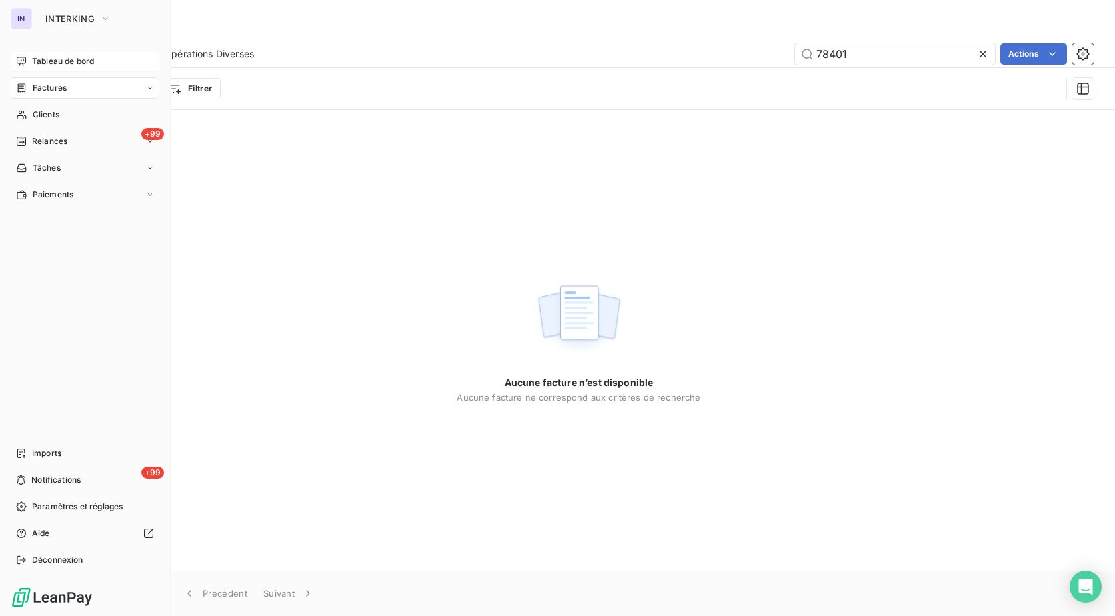
drag, startPoint x: 61, startPoint y: 113, endPoint x: 145, endPoint y: 96, distance: 85.7
click at [61, 113] on div "Clients" at bounding box center [85, 114] width 149 height 21
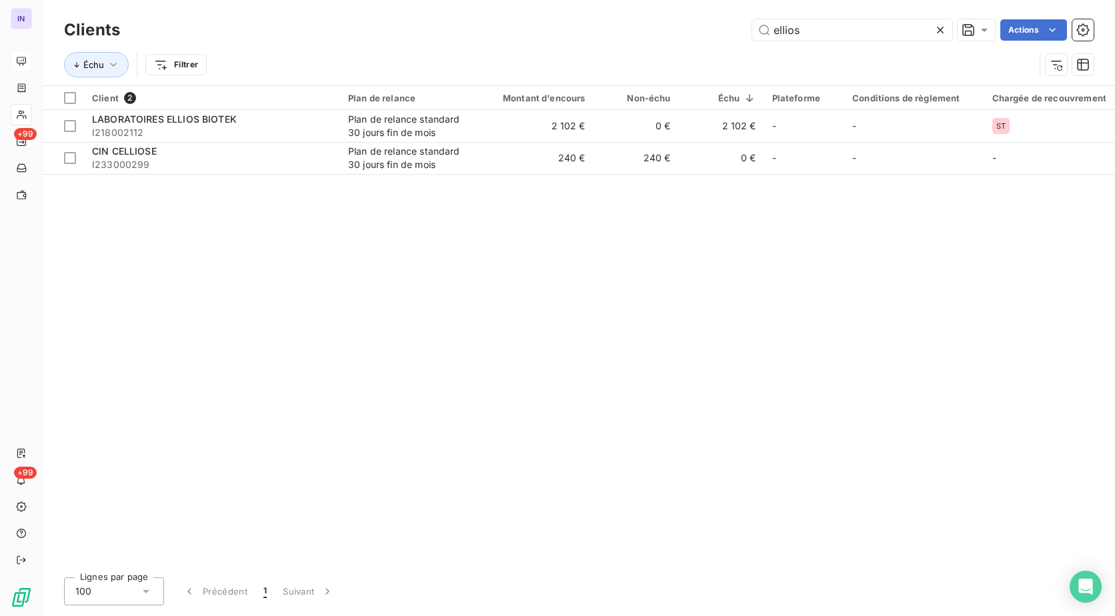
drag, startPoint x: 857, startPoint y: 27, endPoint x: 581, endPoint y: 31, distance: 276.1
click at [581, 31] on div "ellios Actions" at bounding box center [614, 29] width 957 height 21
type input "potel"
click at [230, 147] on div "Client 1 Plan de relance Montant d'encours Non-échu Échu Plateforme Conditions …" at bounding box center [579, 326] width 1072 height 481
click at [230, 143] on div "Client 1 Plan de relance Montant d'encours Non-échu Échu Plateforme Conditions …" at bounding box center [579, 326] width 1072 height 481
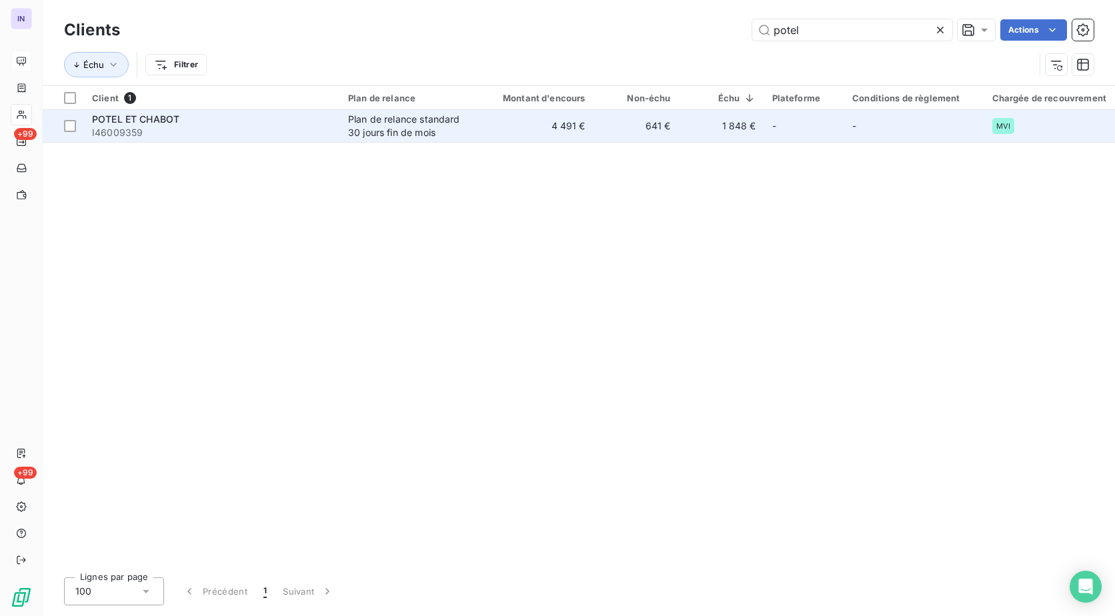
click at [236, 131] on span "I46009359" at bounding box center [212, 132] width 240 height 13
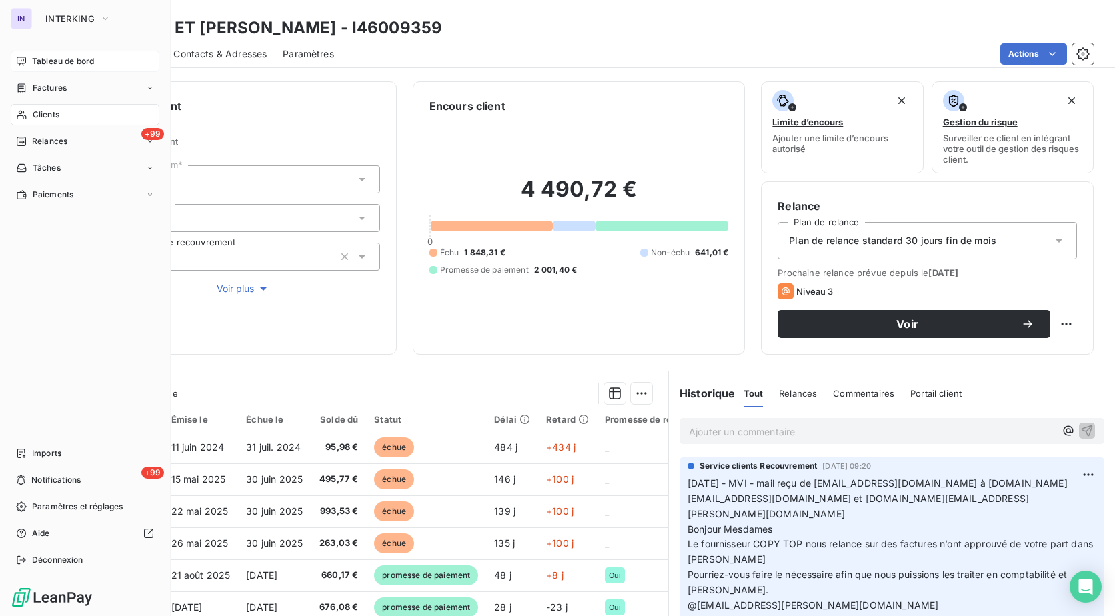
drag, startPoint x: 36, startPoint y: 110, endPoint x: 45, endPoint y: 111, distance: 9.4
click at [36, 110] on span "Clients" at bounding box center [46, 115] width 27 height 12
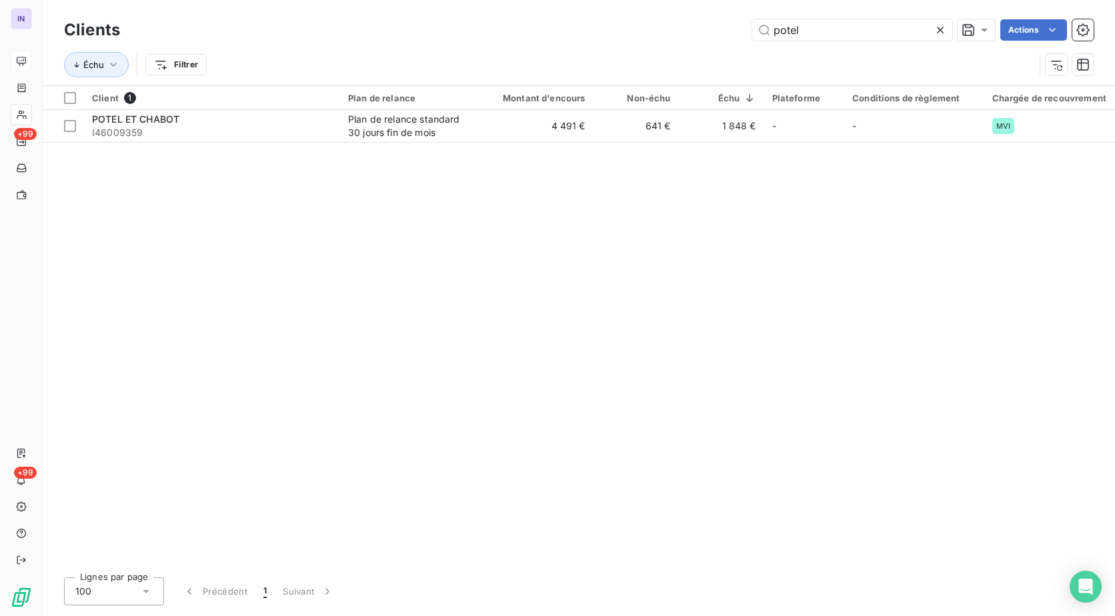
drag, startPoint x: 798, startPoint y: 30, endPoint x: 699, endPoint y: 34, distance: 99.4
click at [699, 34] on div "potel Actions" at bounding box center [614, 29] width 957 height 21
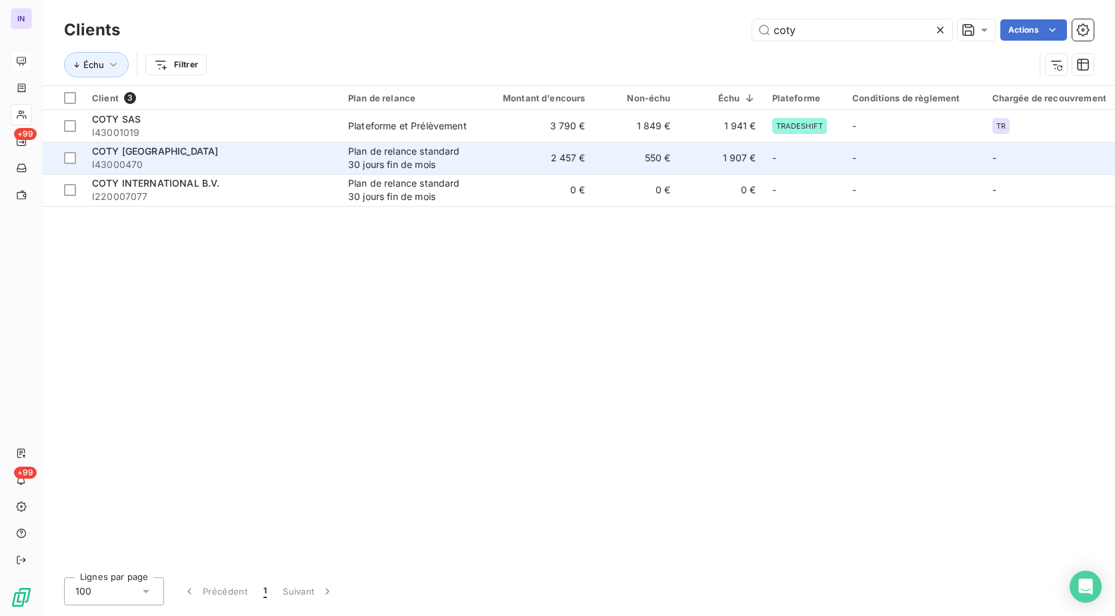
type input "coty"
click at [189, 154] on div "COTY [GEOGRAPHIC_DATA]" at bounding box center [212, 151] width 240 height 13
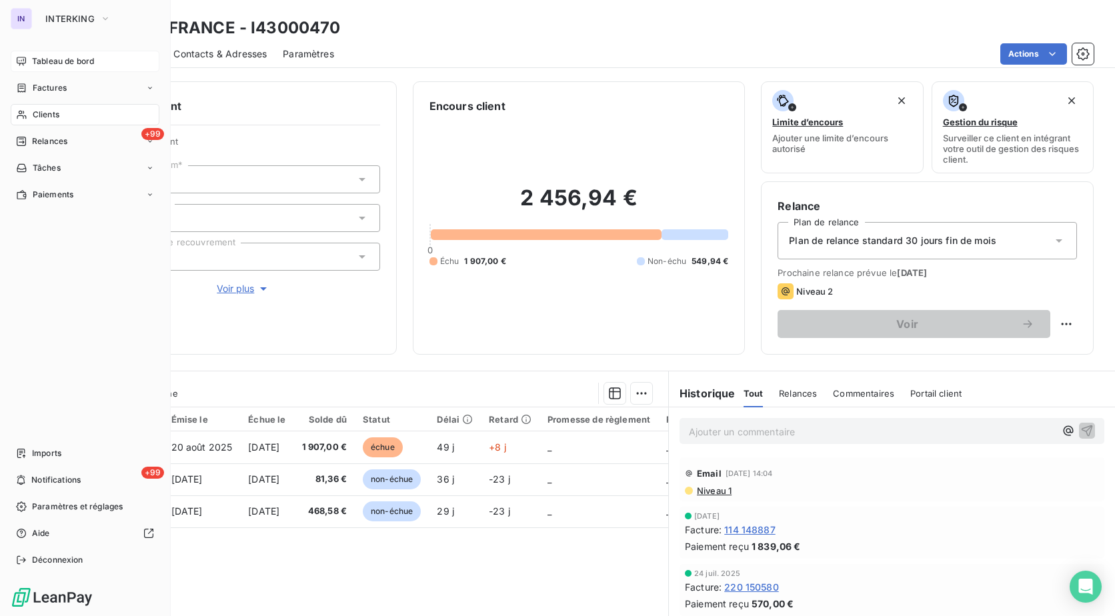
click at [61, 83] on span "Factures" at bounding box center [50, 88] width 34 height 12
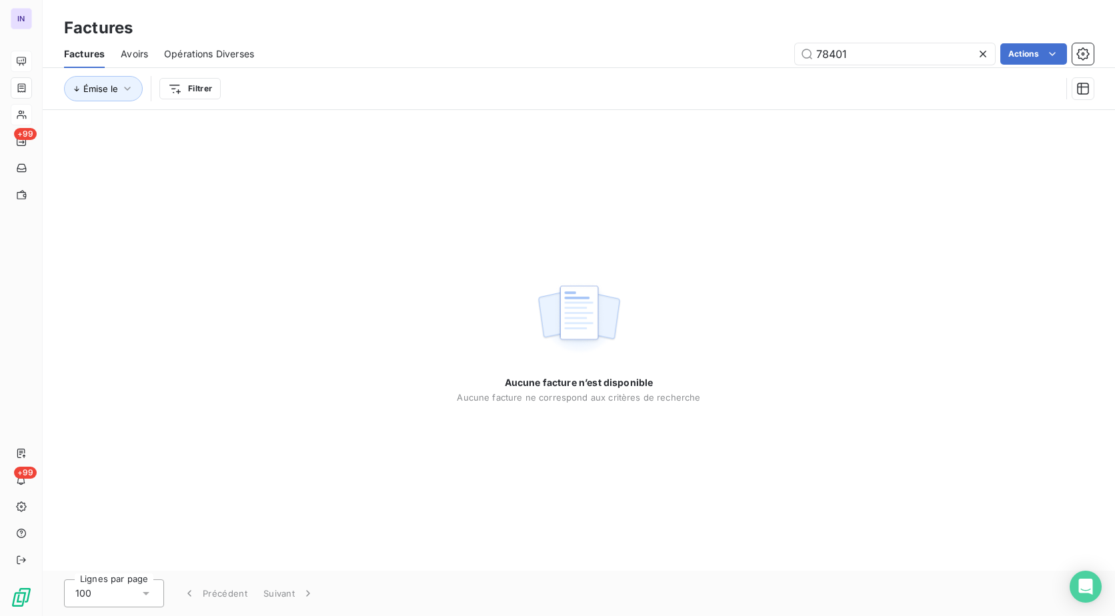
drag, startPoint x: 861, startPoint y: 57, endPoint x: 702, endPoint y: 72, distance: 159.4
click at [702, 72] on div "Factures Avoirs Opérations Diverses 78401 Actions Émise le Filtrer" at bounding box center [579, 74] width 1072 height 69
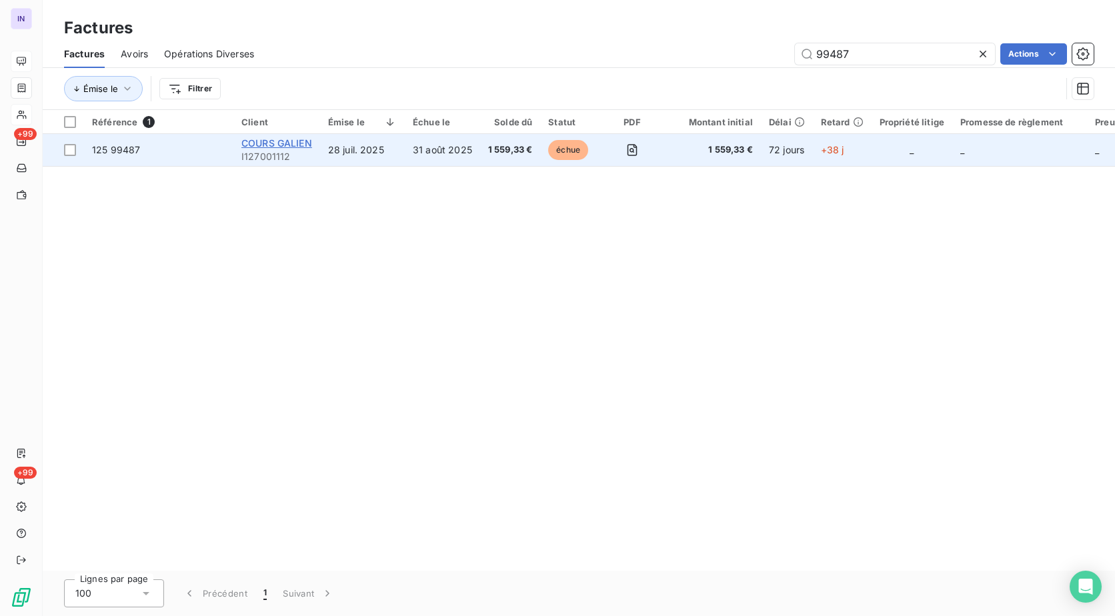
type input "99487"
click at [293, 146] on span "COURS GALIEN" at bounding box center [276, 142] width 71 height 11
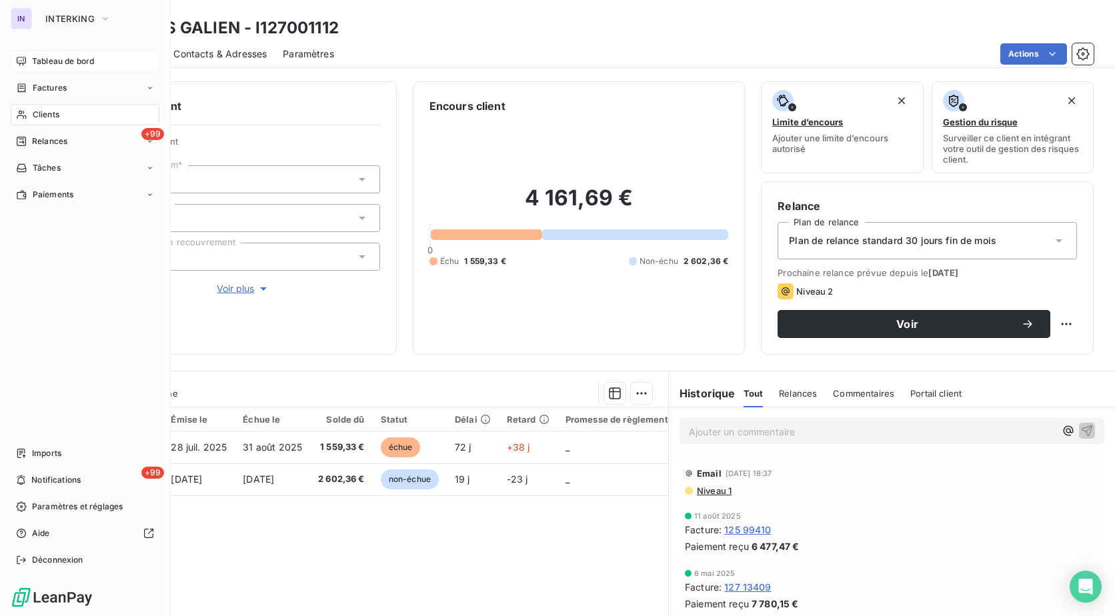
drag, startPoint x: 53, startPoint y: 113, endPoint x: 85, endPoint y: 115, distance: 32.7
click at [53, 113] on span "Clients" at bounding box center [46, 115] width 27 height 12
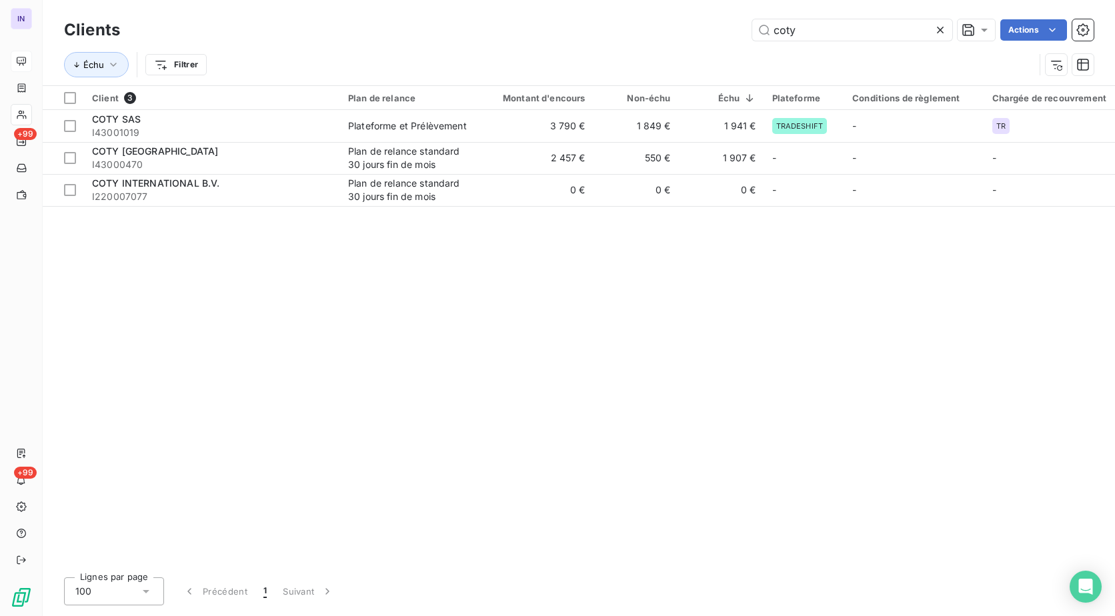
drag, startPoint x: 721, startPoint y: 31, endPoint x: 675, endPoint y: 31, distance: 45.3
click at [677, 31] on div "coty Actions" at bounding box center [614, 29] width 957 height 21
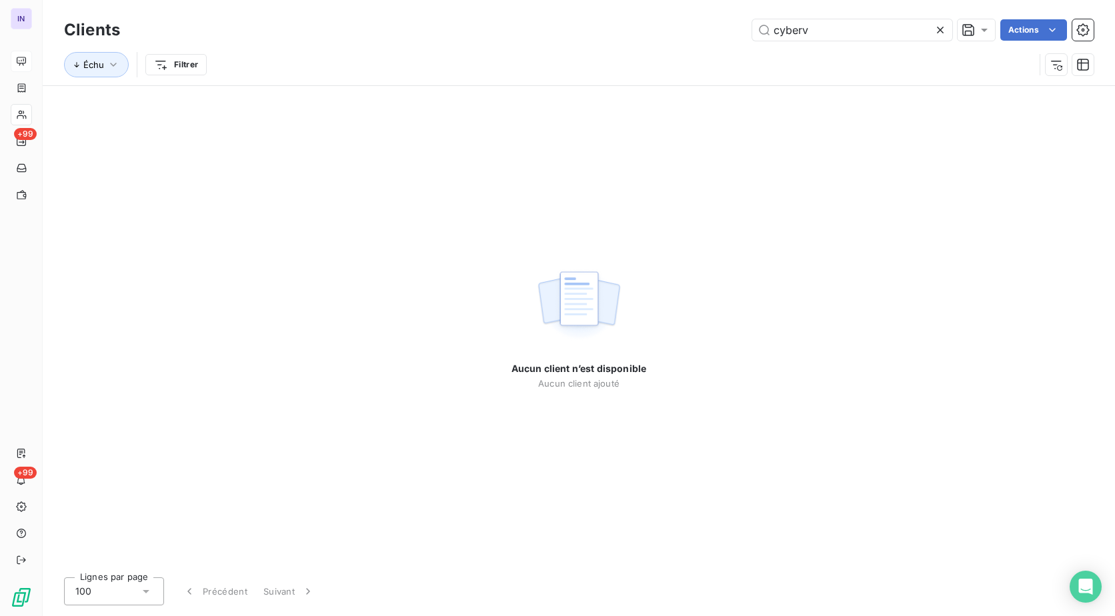
type input "cyberv"
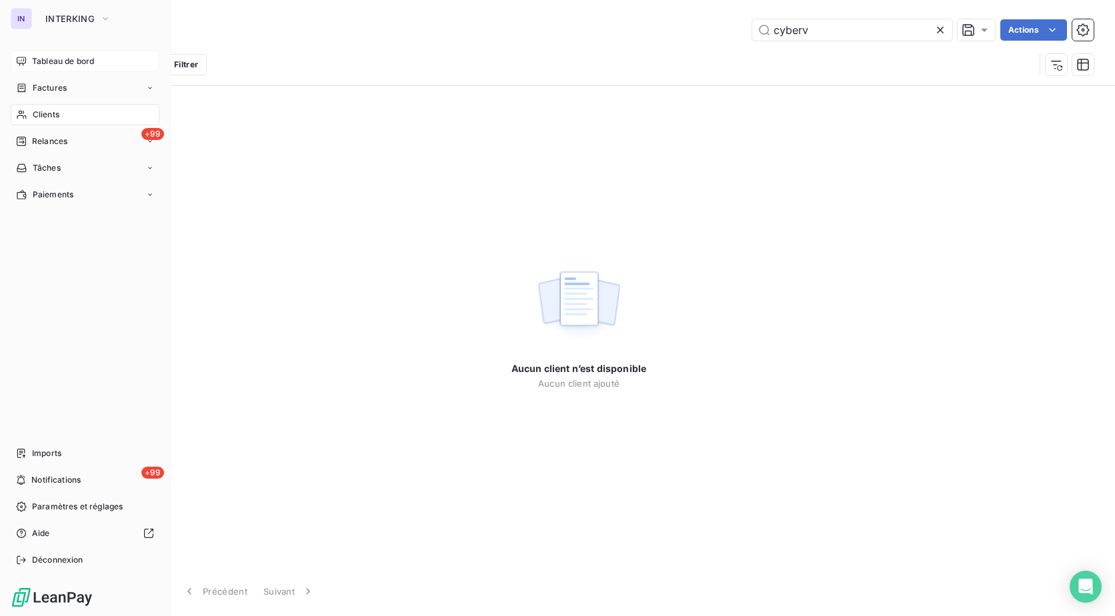
drag, startPoint x: 31, startPoint y: 59, endPoint x: 67, endPoint y: 51, distance: 36.1
click at [31, 59] on div "Tableau de bord" at bounding box center [85, 61] width 149 height 21
